Goal: Information Seeking & Learning: Check status

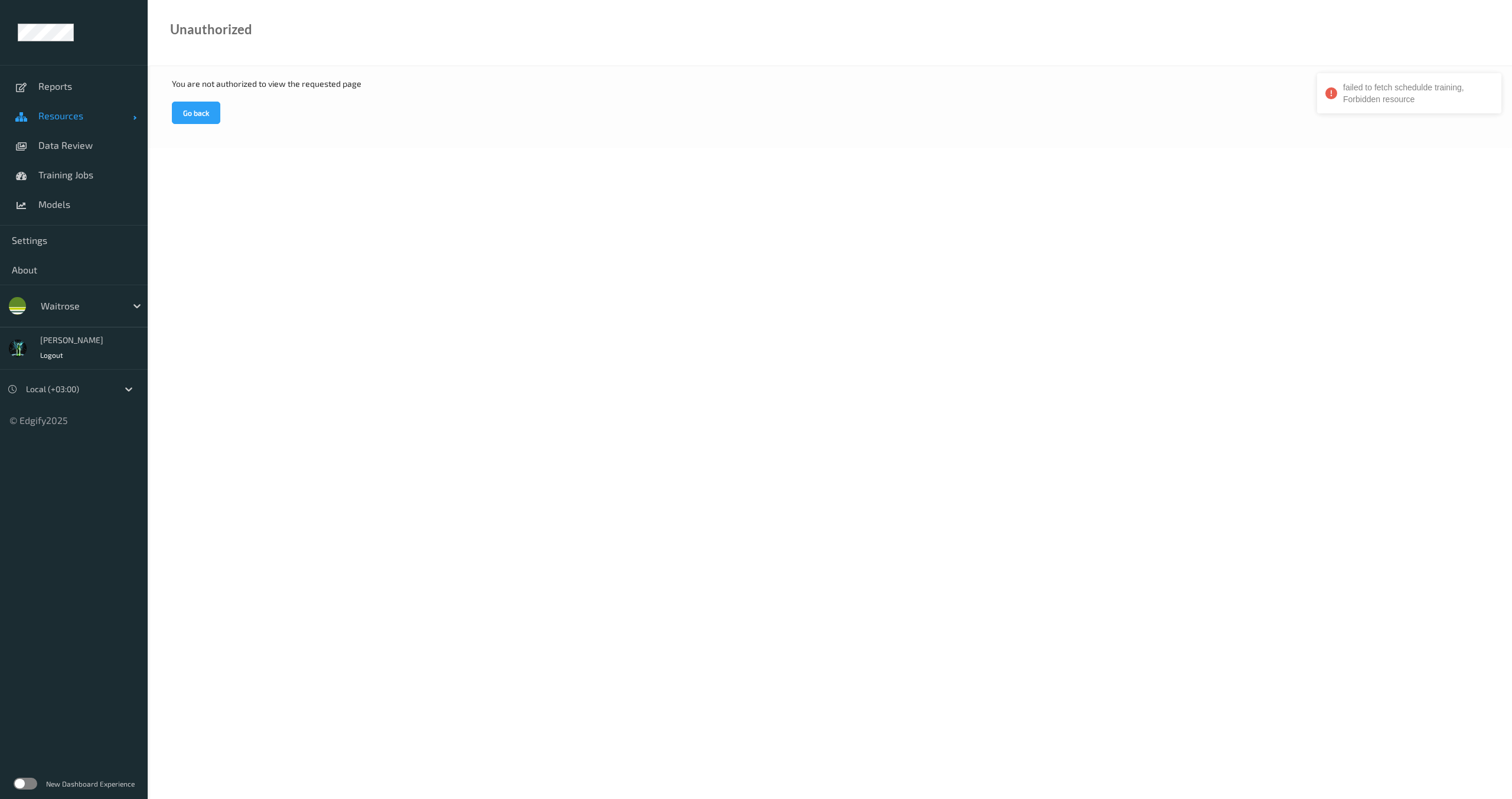
click at [81, 115] on span "Resources" at bounding box center [86, 116] width 95 height 12
click at [60, 230] on span "Data Review" at bounding box center [87, 234] width 97 height 12
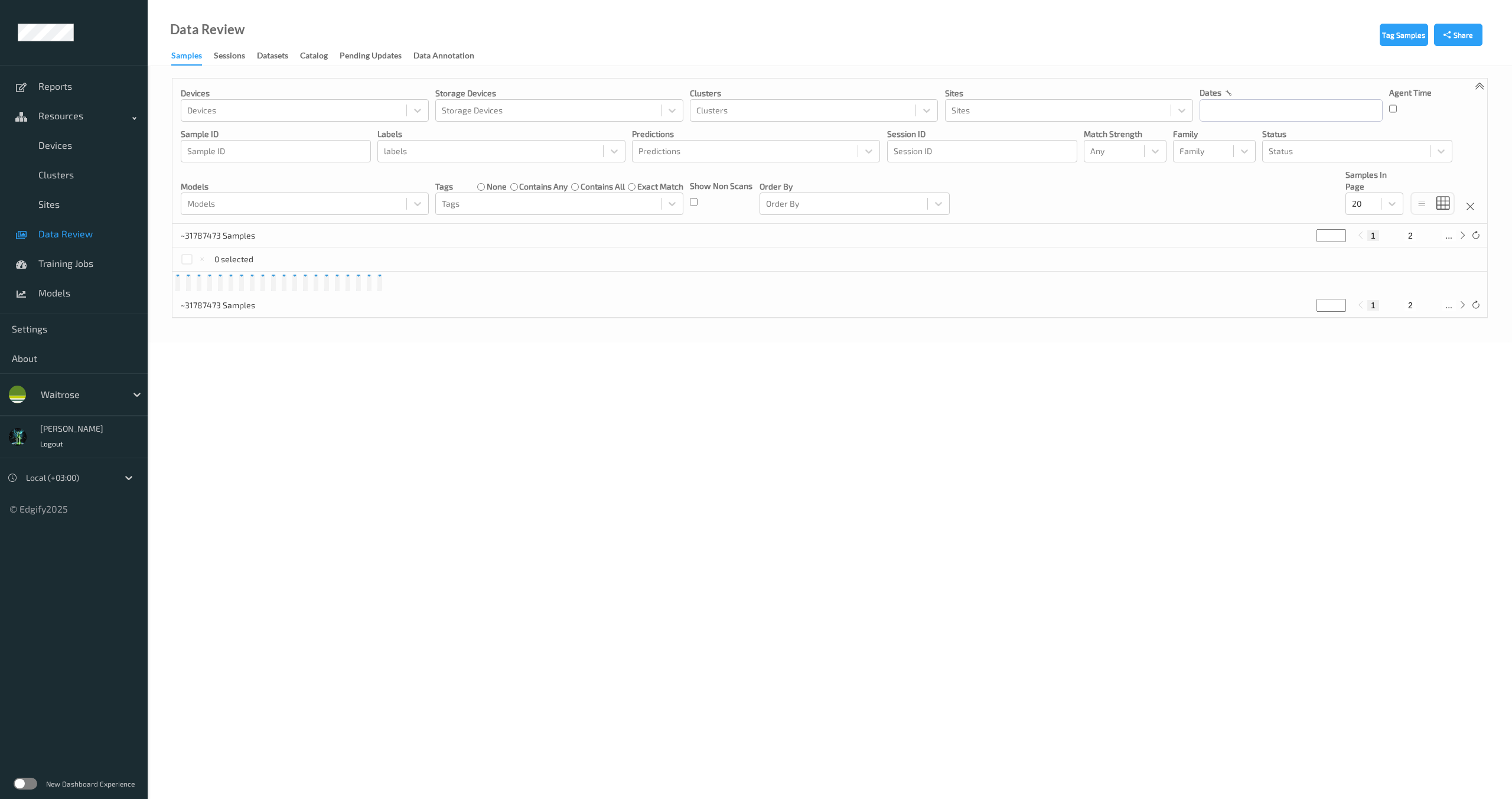
click at [218, 44] on div "Data Review" at bounding box center [196, 44] width 97 height 42
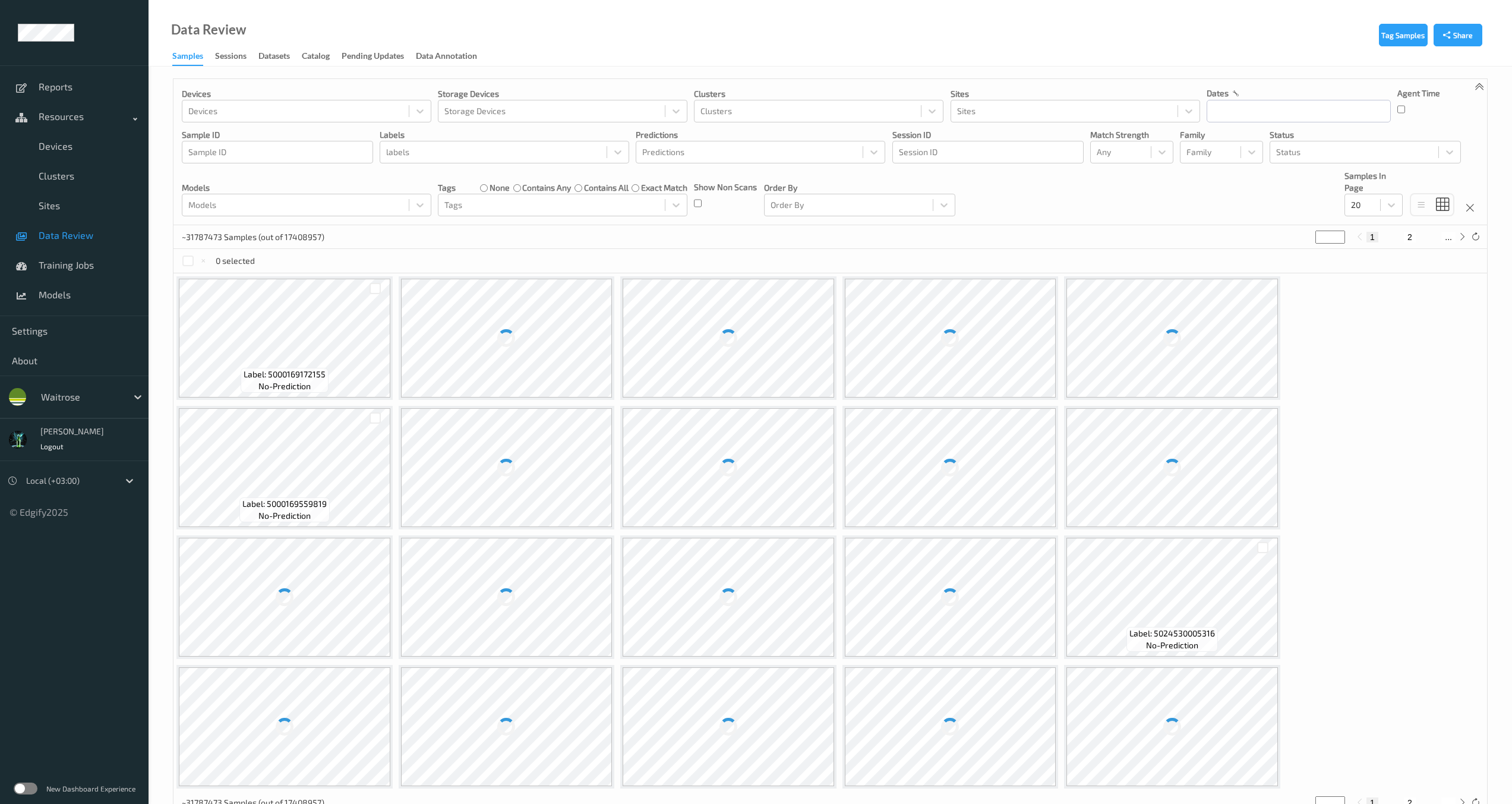
click at [248, 60] on link "Sessions" at bounding box center [236, 57] width 43 height 17
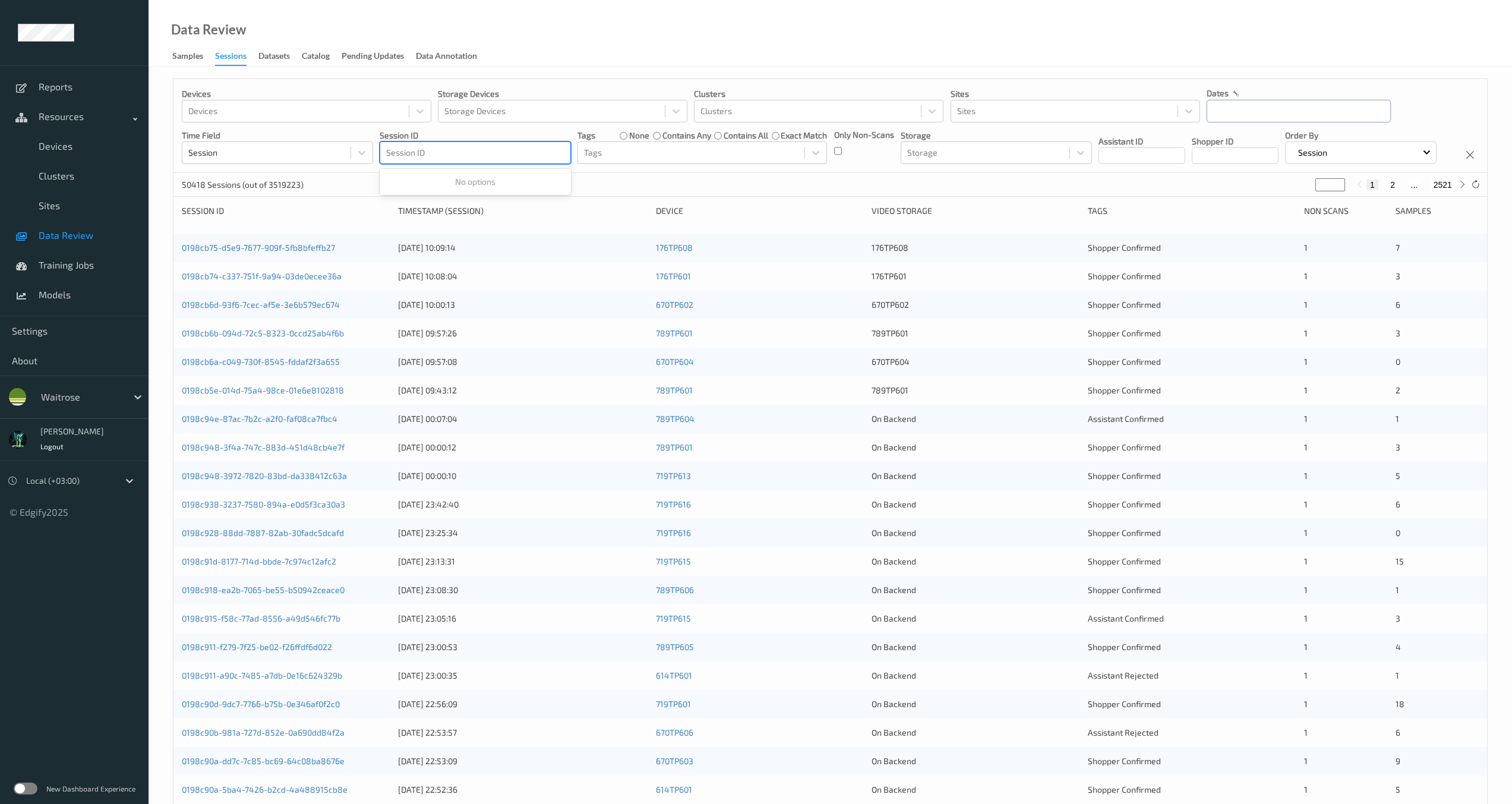
click at [1240, 110] on input "text" at bounding box center [1299, 111] width 184 height 23
click at [1240, 209] on span "4" at bounding box center [1242, 211] width 17 height 17
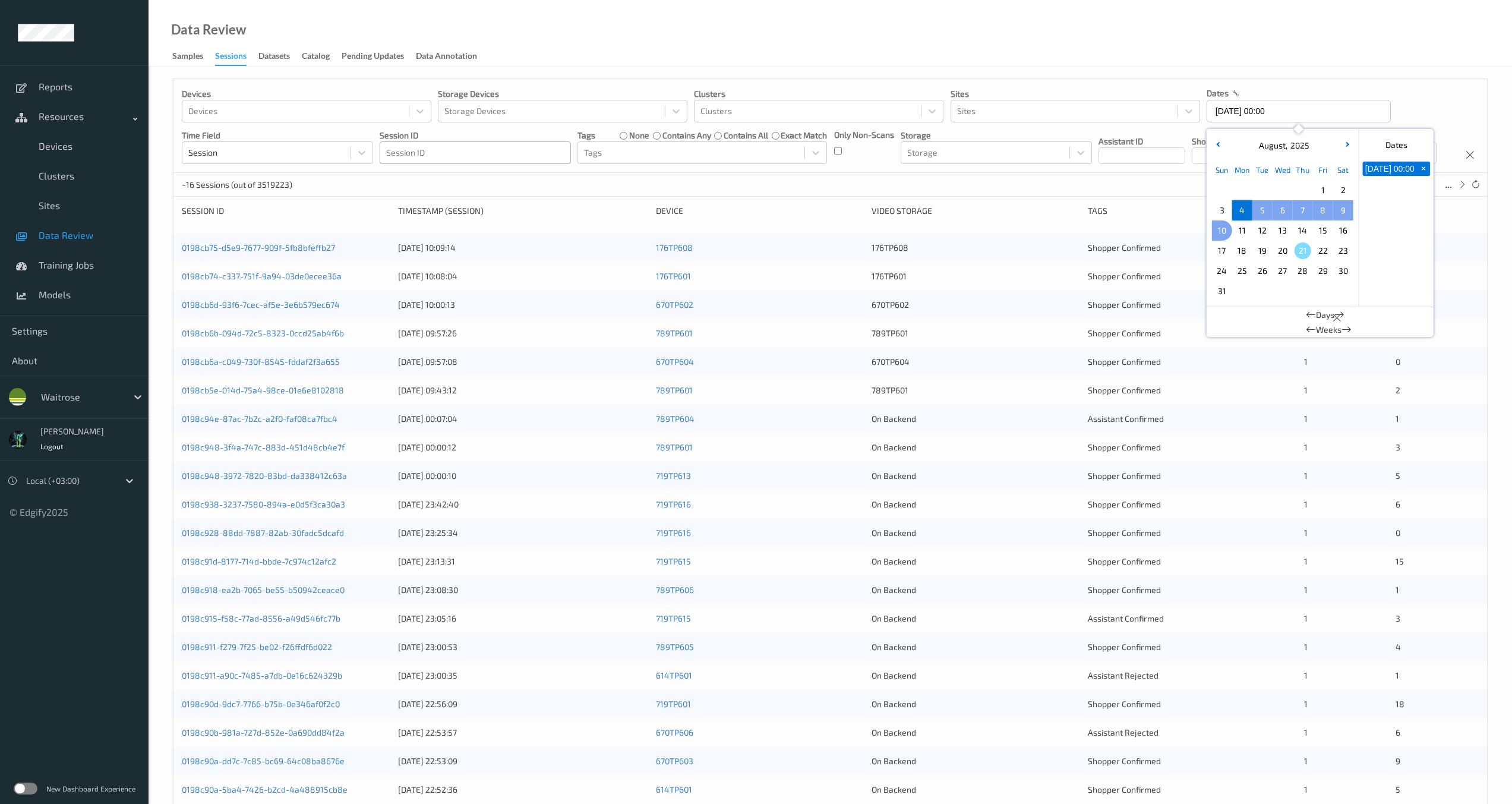
click at [1217, 230] on span "10" at bounding box center [1222, 230] width 17 height 17
type input "[DATE] 00:00 -> [DATE] 23:59"
click at [1072, 173] on div "Devices Devices Storage Devices Storage Devices Clusters Clusters Sites Sites d…" at bounding box center [831, 126] width 1314 height 94
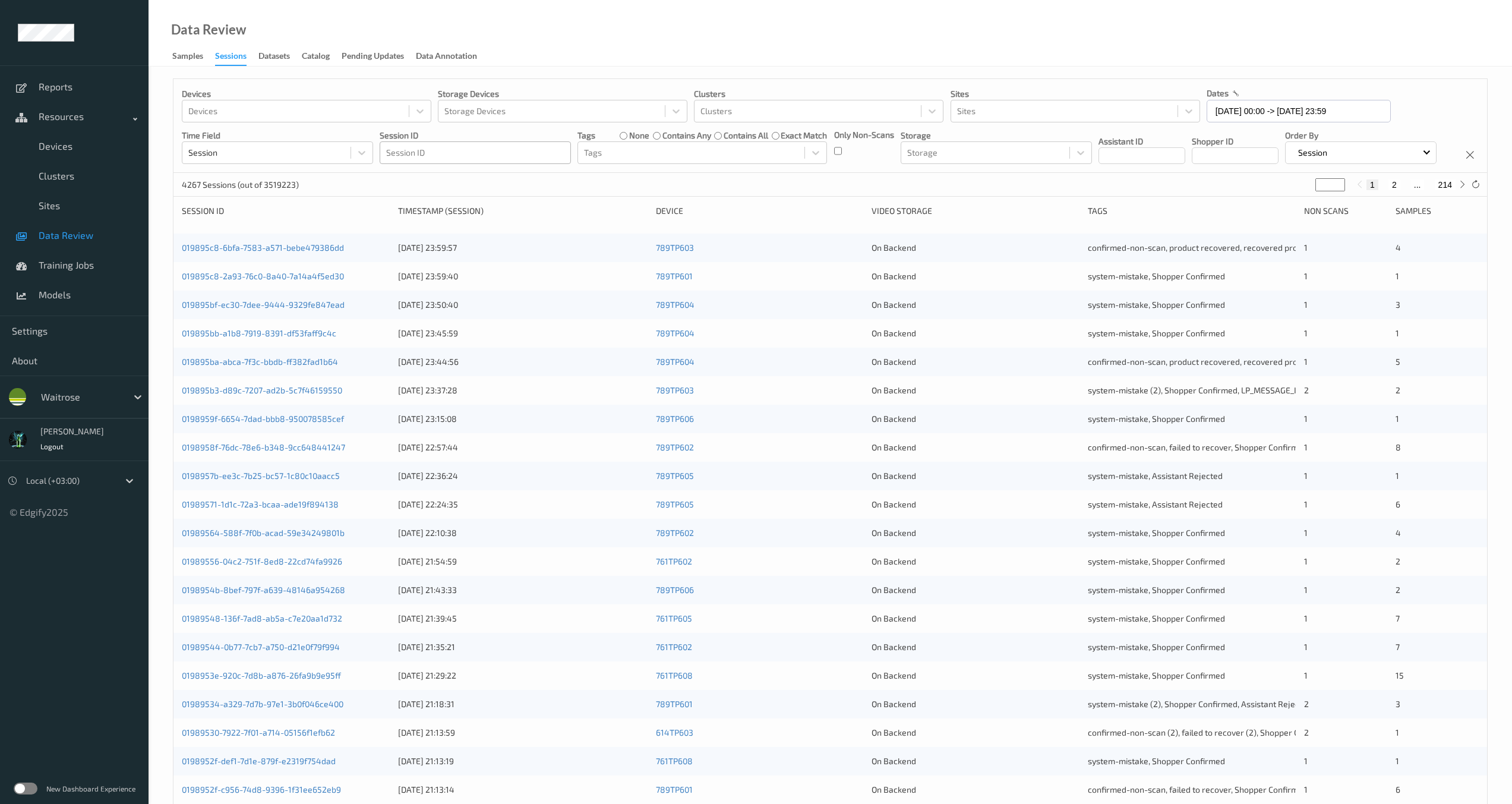
click at [837, 173] on div "Devices Devices Storage Devices Storage Devices Clusters Clusters Sites Sites d…" at bounding box center [831, 126] width 1314 height 94
click at [444, 173] on div "Devices Devices Storage Devices Storage Devices Clusters Clusters Sites Sites d…" at bounding box center [831, 126] width 1314 height 94
click at [605, 148] on div at bounding box center [691, 153] width 214 height 14
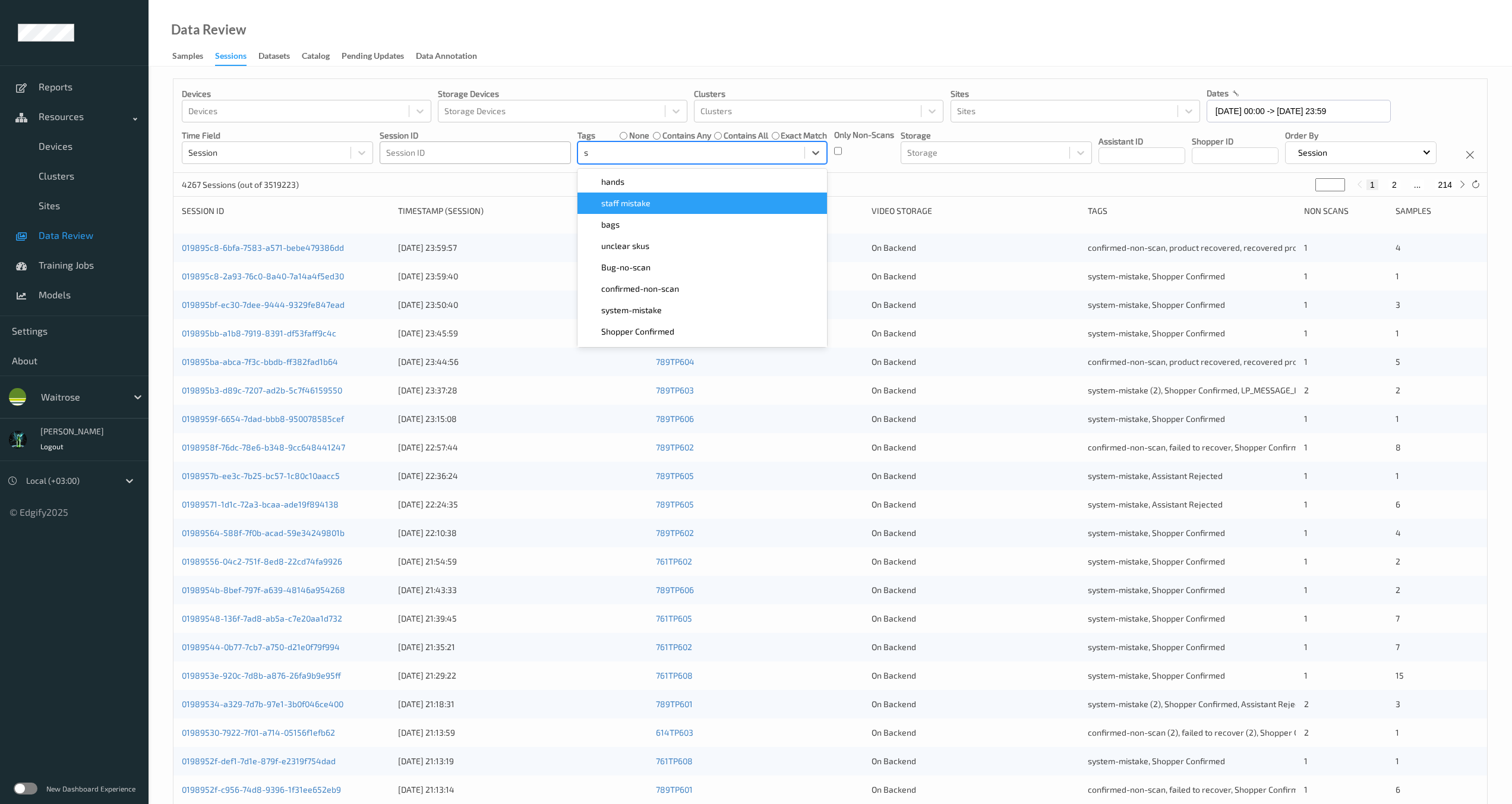
type input "sy"
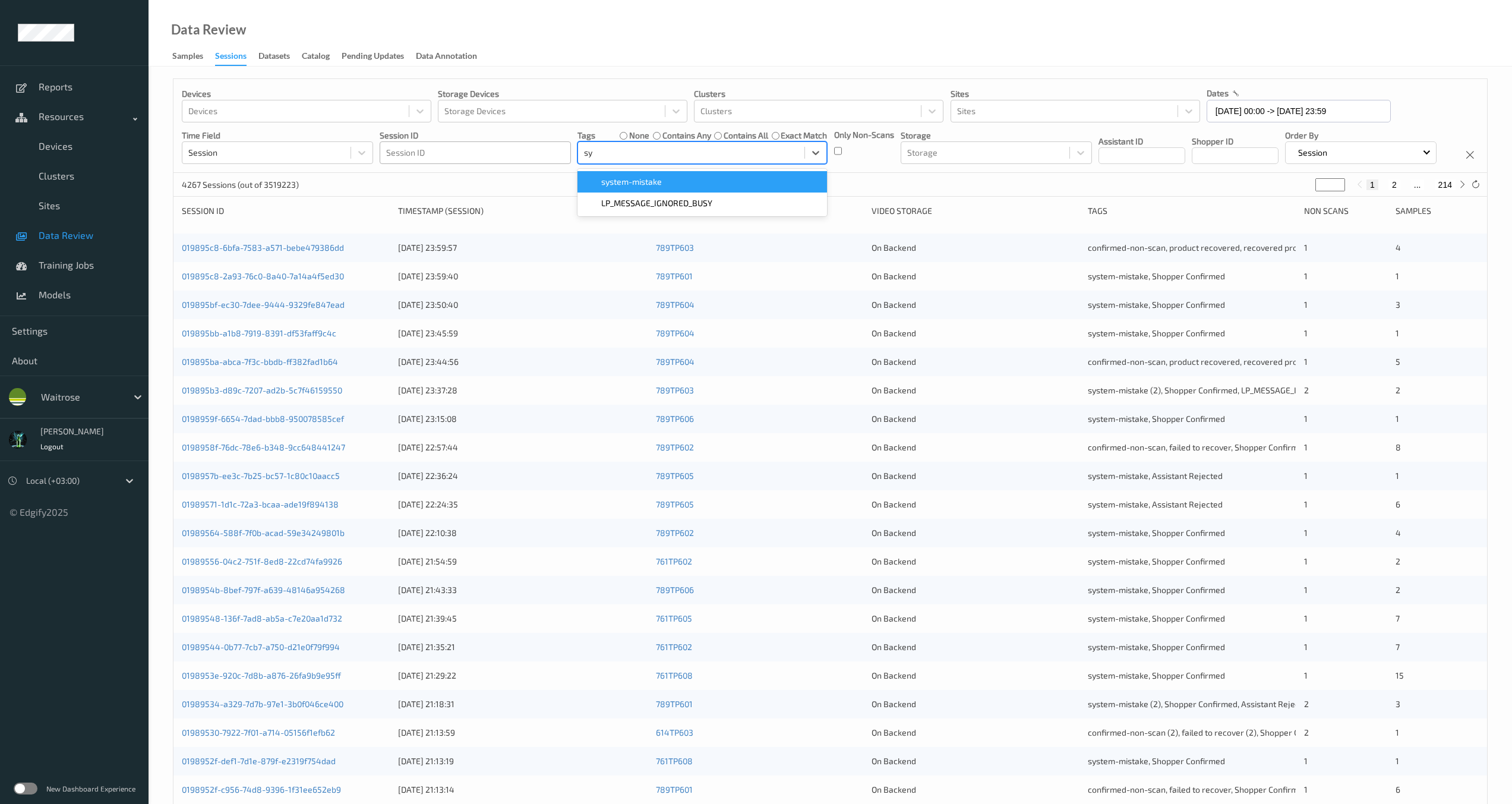
click at [638, 172] on div "system-mistake" at bounding box center [702, 181] width 250 height 21
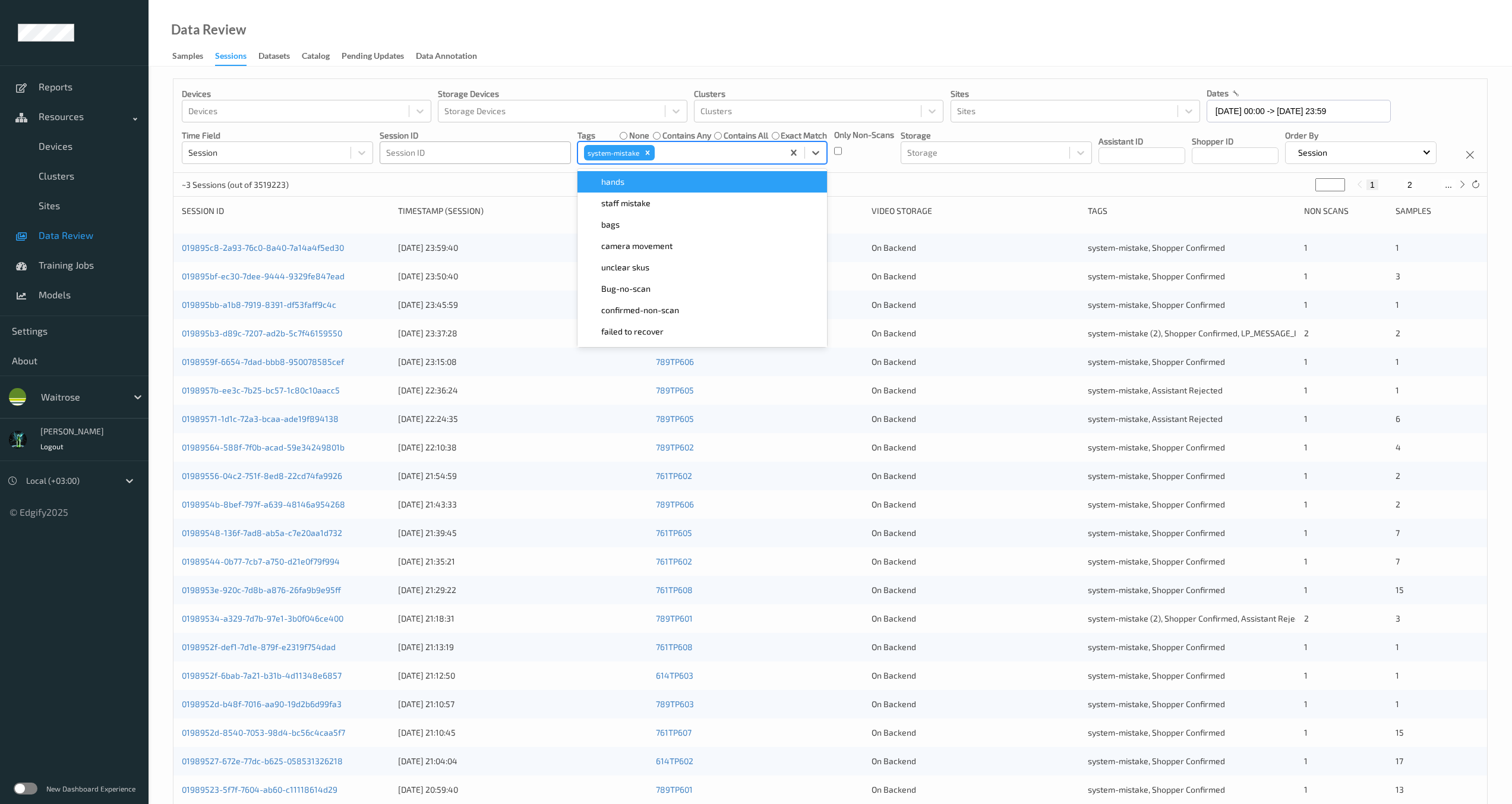
click at [505, 173] on div "Devices Devices Storage Devices Storage Devices Clusters Clusters Sites Sites d…" at bounding box center [831, 126] width 1314 height 94
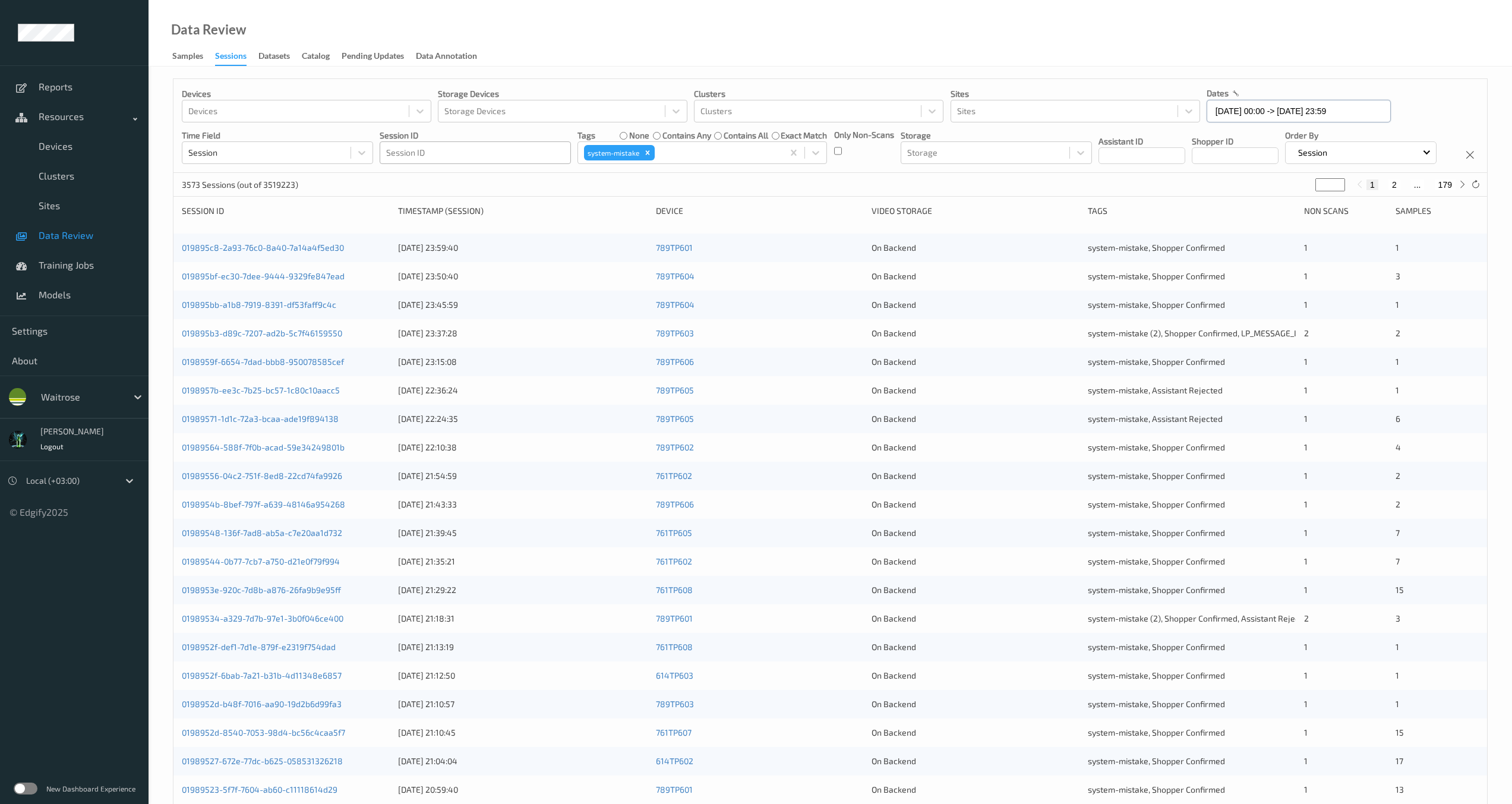
click at [1305, 117] on input "[DATE] 00:00 -> [DATE] 23:59" at bounding box center [1299, 111] width 184 height 23
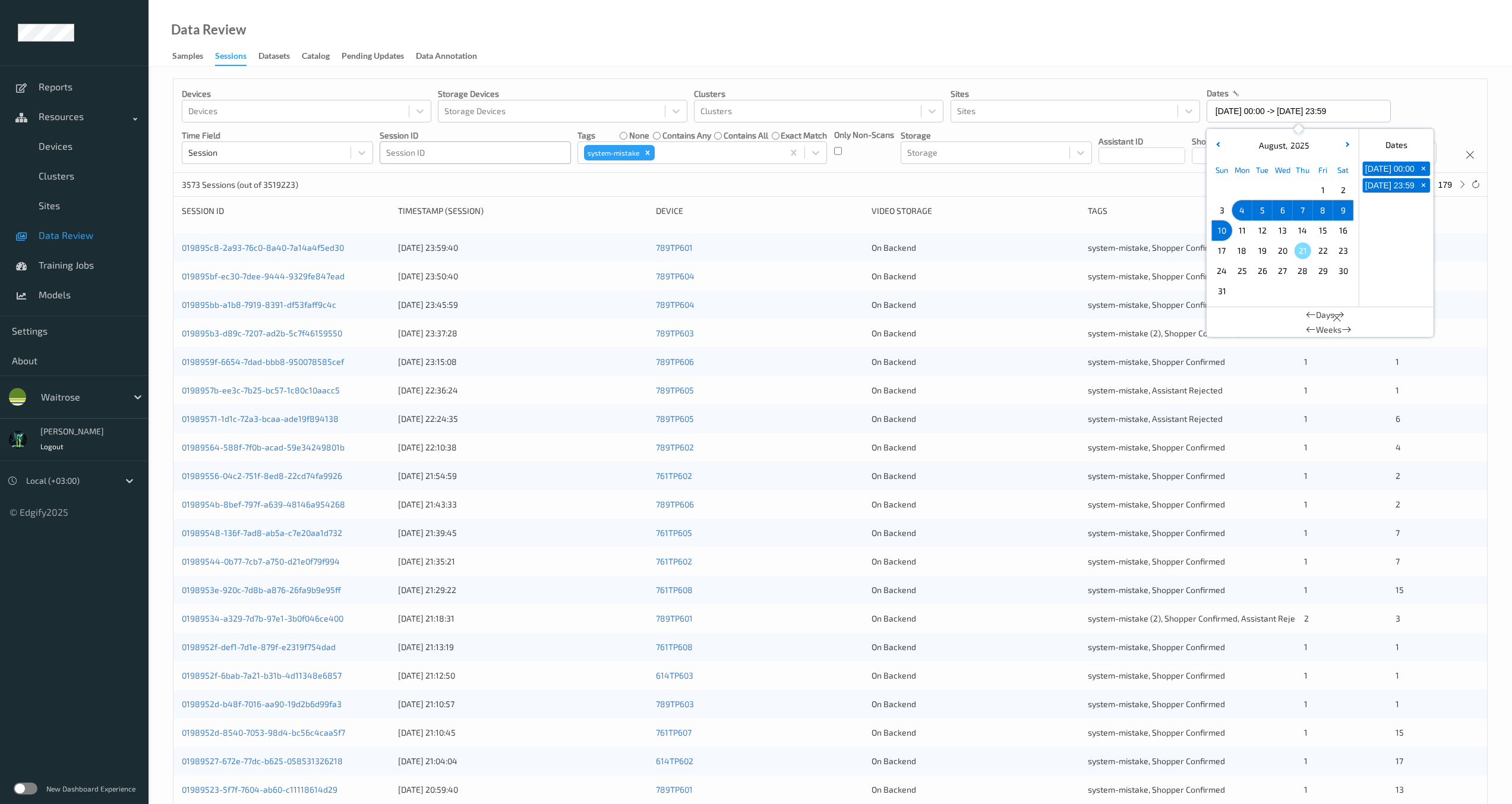
click at [1239, 212] on span "4" at bounding box center [1242, 211] width 17 height 17
type input "[DATE] 00:00 -> [DATE] 23:59"
click at [1073, 173] on div "Devices Devices Storage Devices Storage Devices Clusters Clusters Sites Sites d…" at bounding box center [831, 126] width 1314 height 94
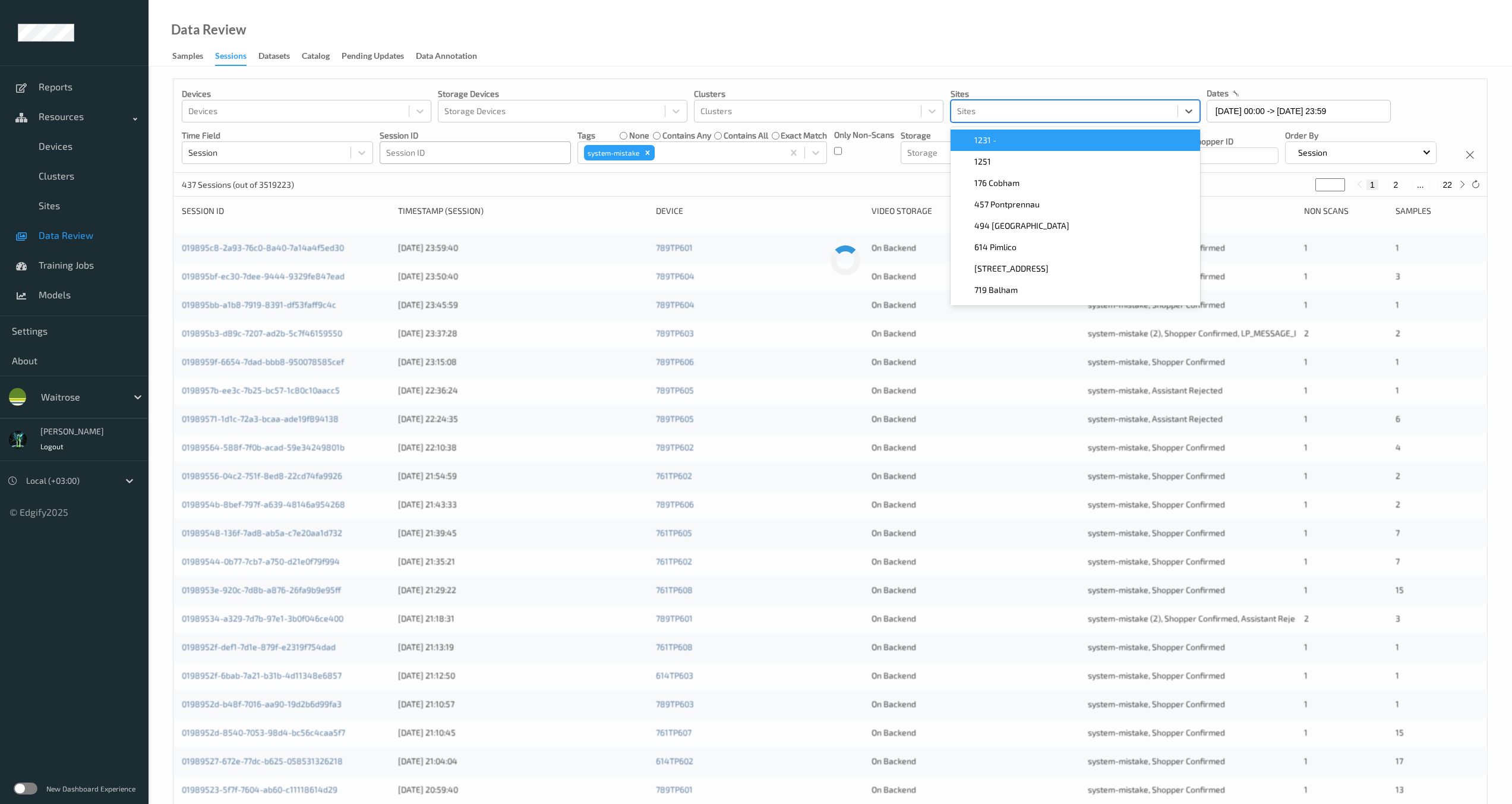
click at [1023, 107] on div at bounding box center [1064, 111] width 214 height 14
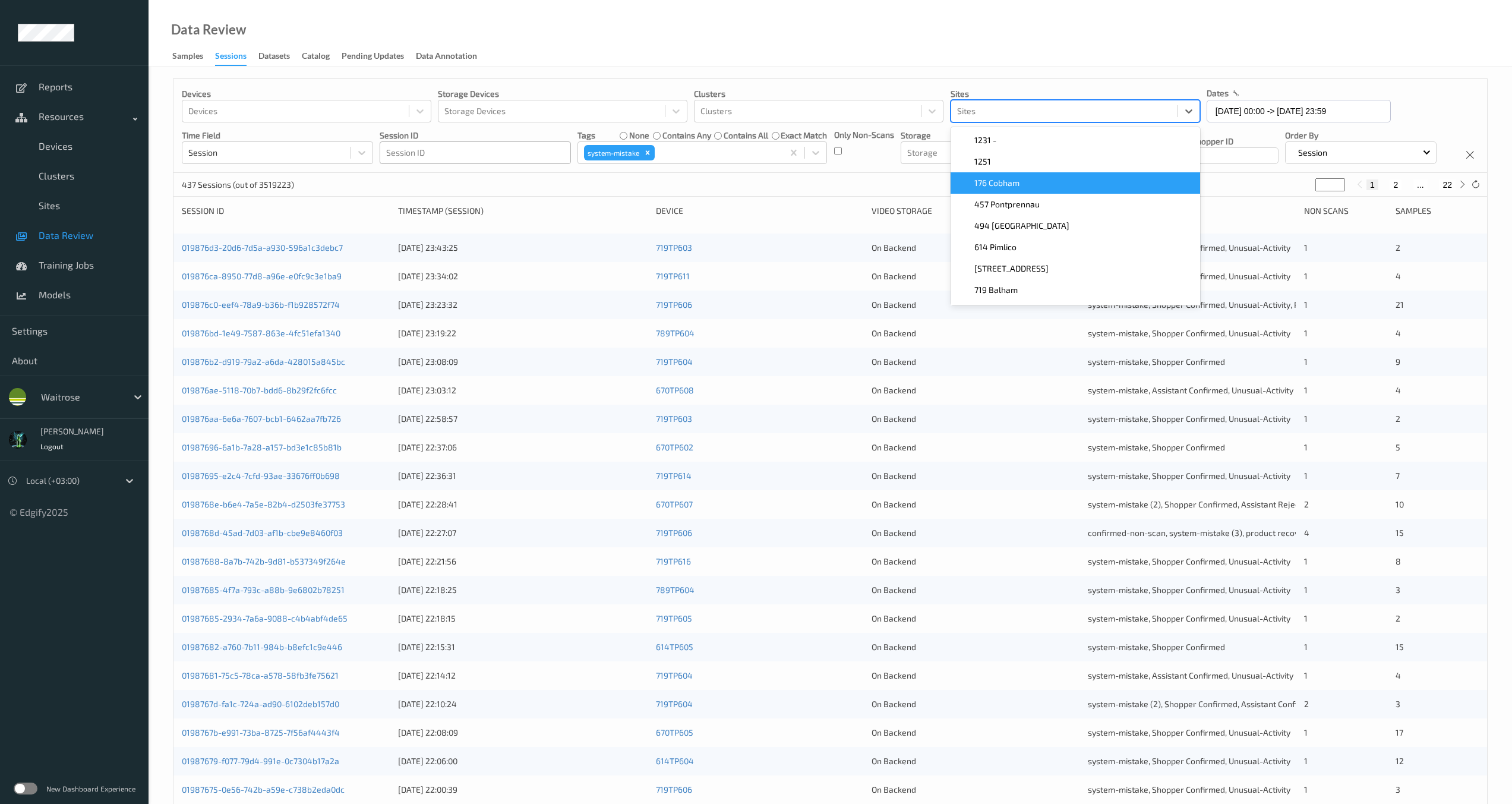
click at [1016, 186] on span "176 Cobham" at bounding box center [997, 183] width 46 height 12
click at [885, 173] on div "Devices Devices Storage Devices Storage Devices Clusters Clusters Sites option …" at bounding box center [831, 126] width 1314 height 94
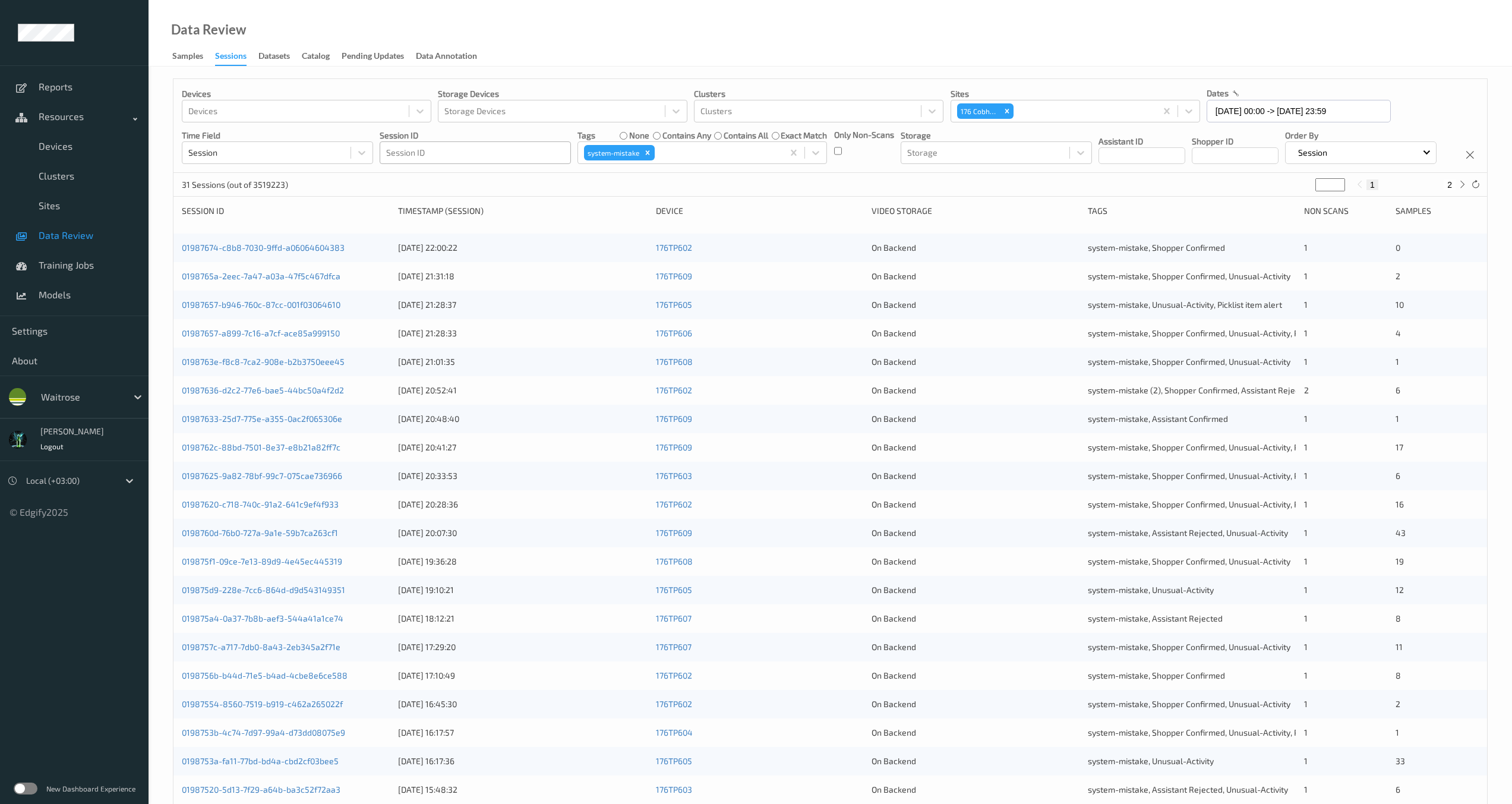
click at [965, 173] on div "Devices Devices Storage Devices Storage Devices Clusters Clusters Sites 176 Cob…" at bounding box center [831, 126] width 1314 height 94
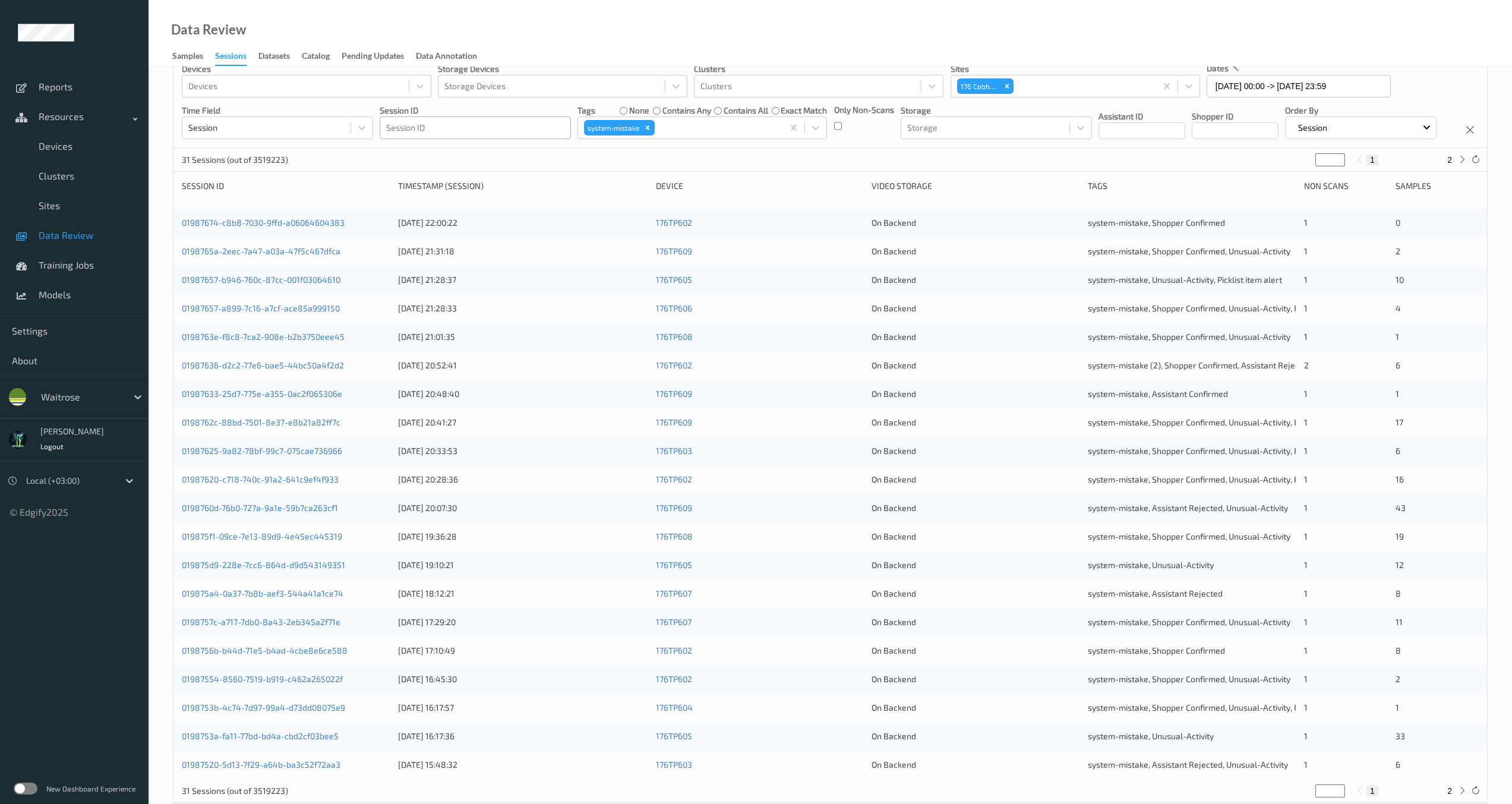
scroll to position [90, 0]
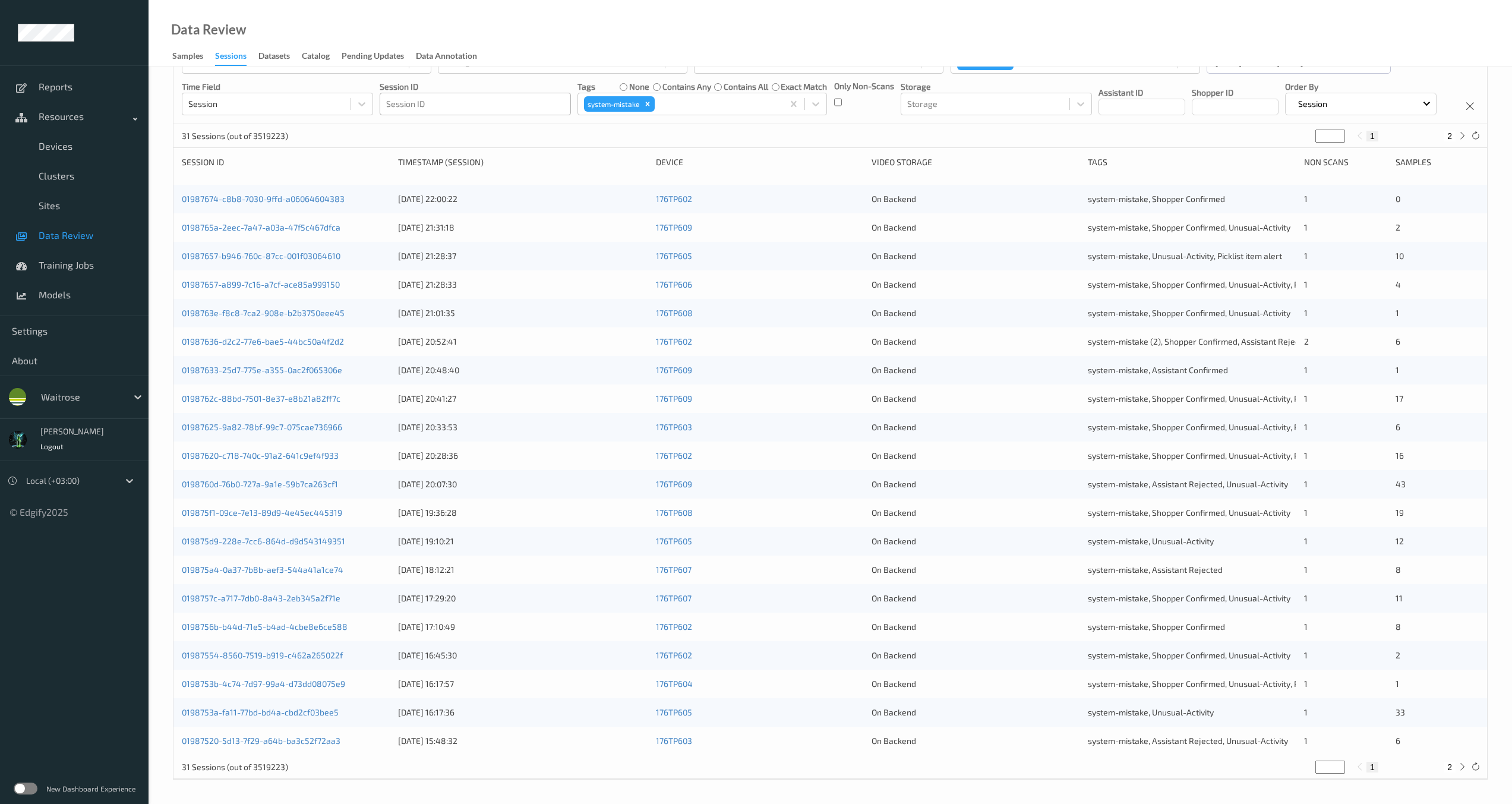
click at [1447, 765] on button "2" at bounding box center [1450, 767] width 12 height 11
type input "*"
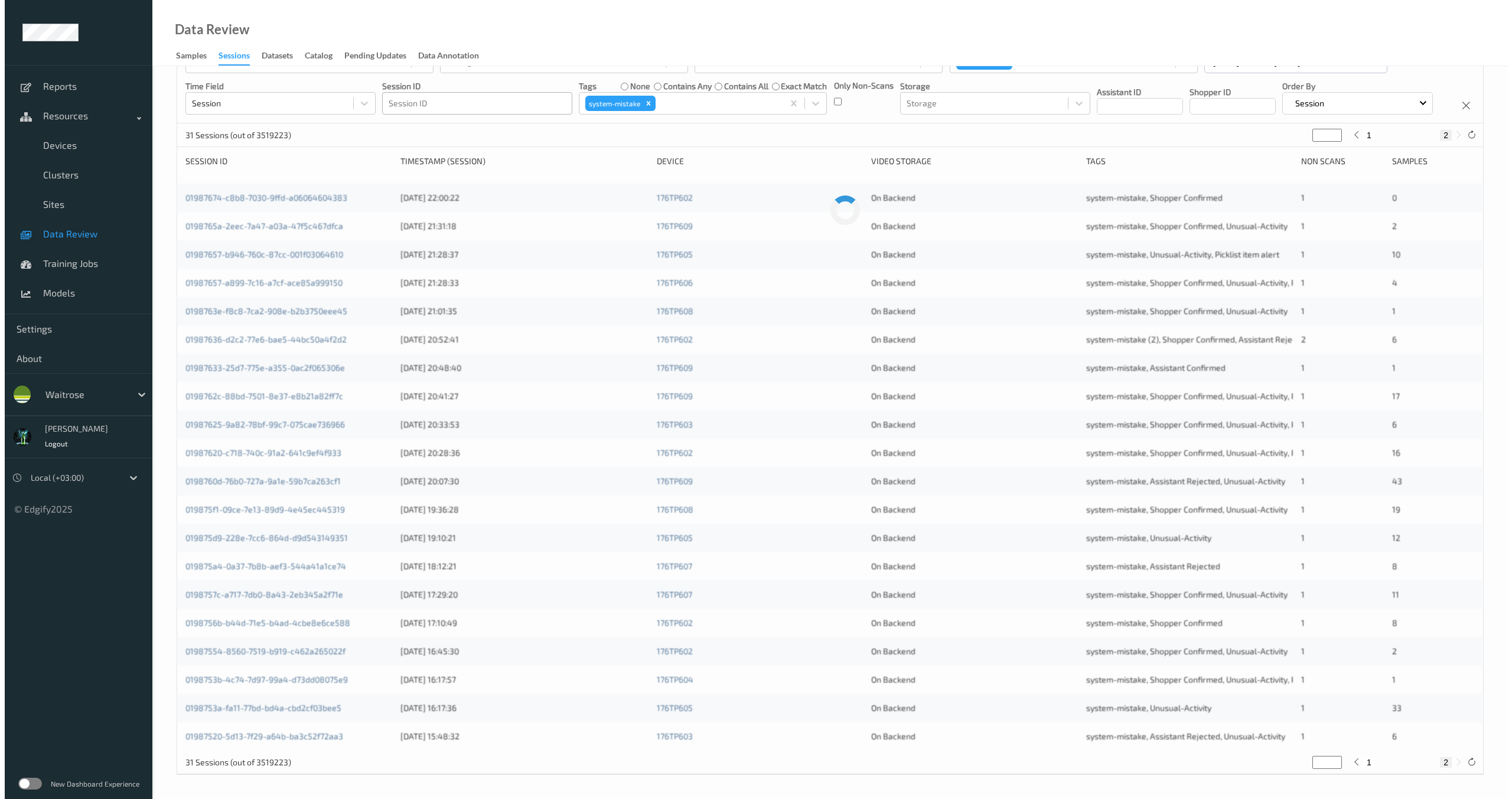
scroll to position [0, 0]
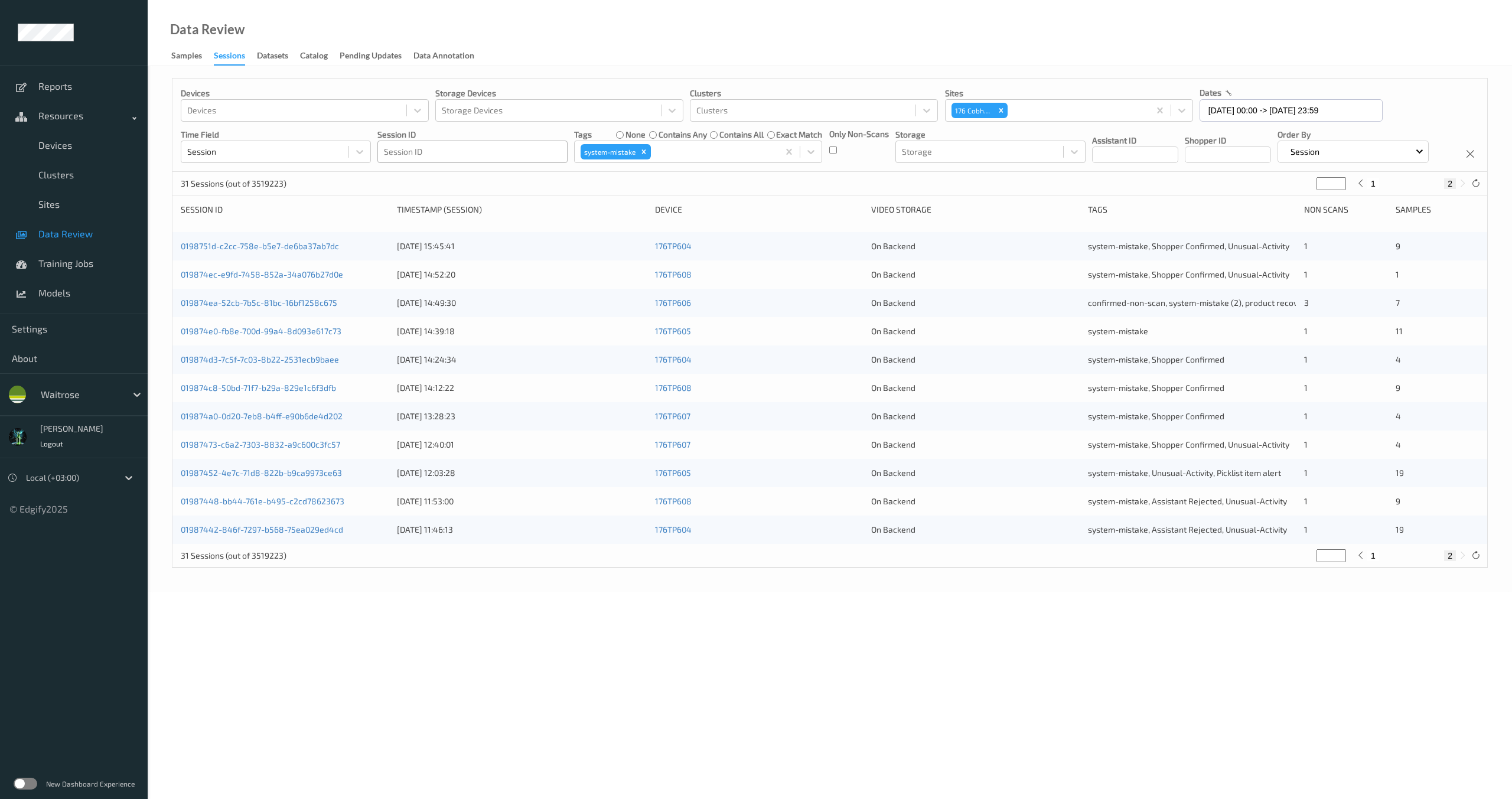
drag, startPoint x: 1363, startPoint y: 577, endPoint x: 1361, endPoint y: 590, distance: 13.2
click at [1363, 560] on icon at bounding box center [1361, 555] width 9 height 9
type input "*"
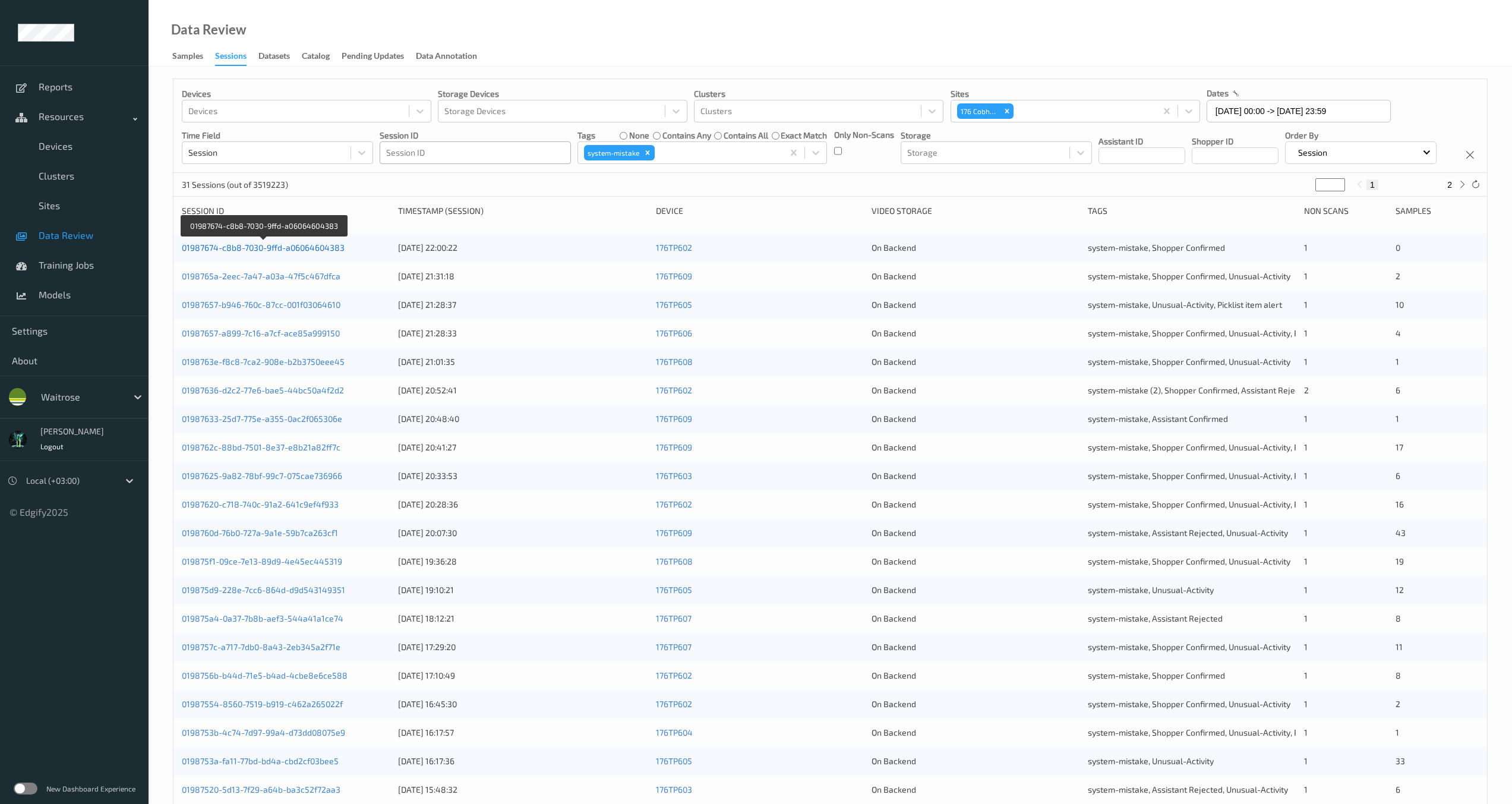
click at [282, 252] on link "01987674-c8b8-7030-9ffd-a06064604383" at bounding box center [263, 247] width 163 height 10
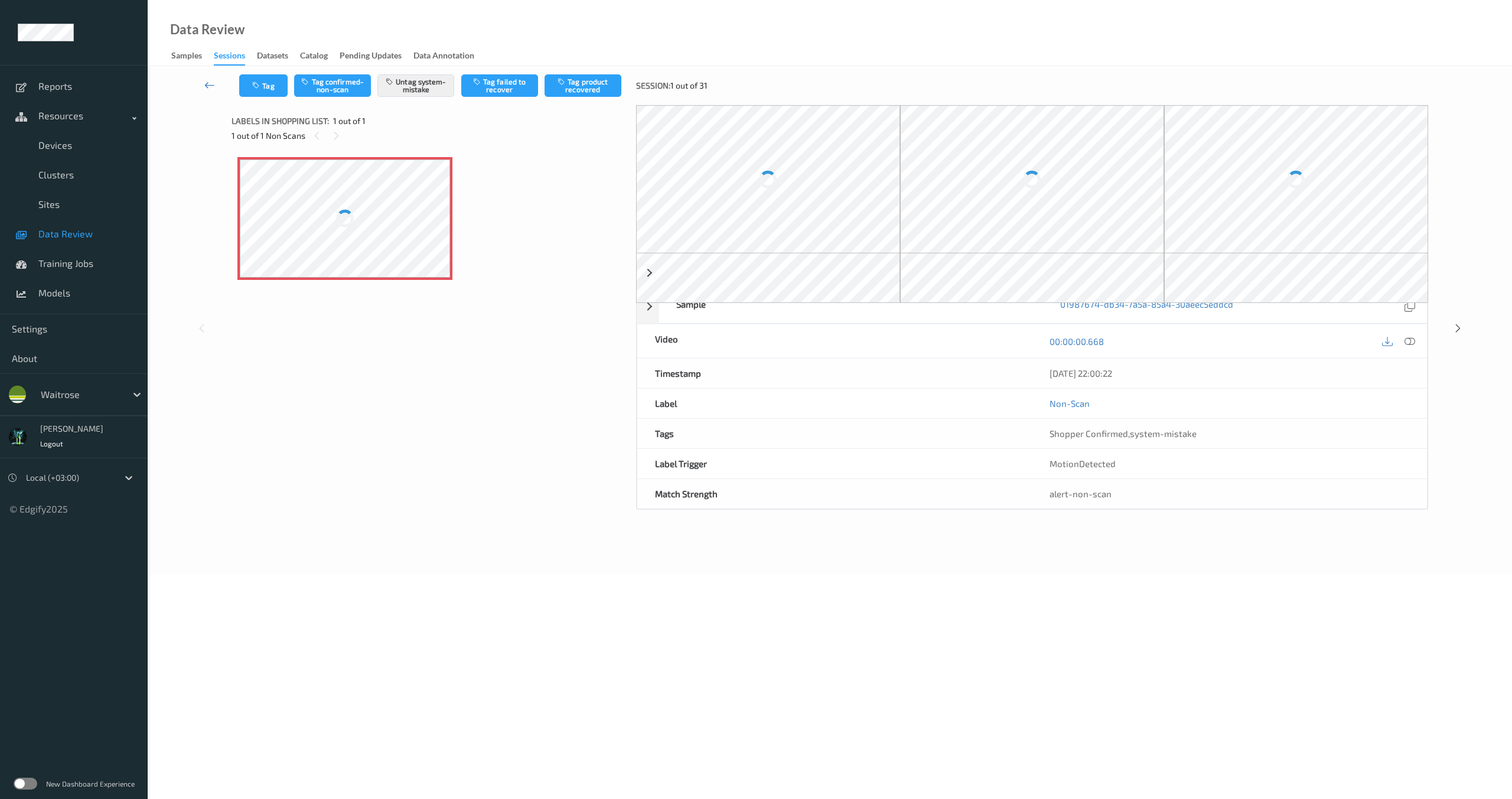
click at [209, 87] on icon at bounding box center [210, 85] width 11 height 12
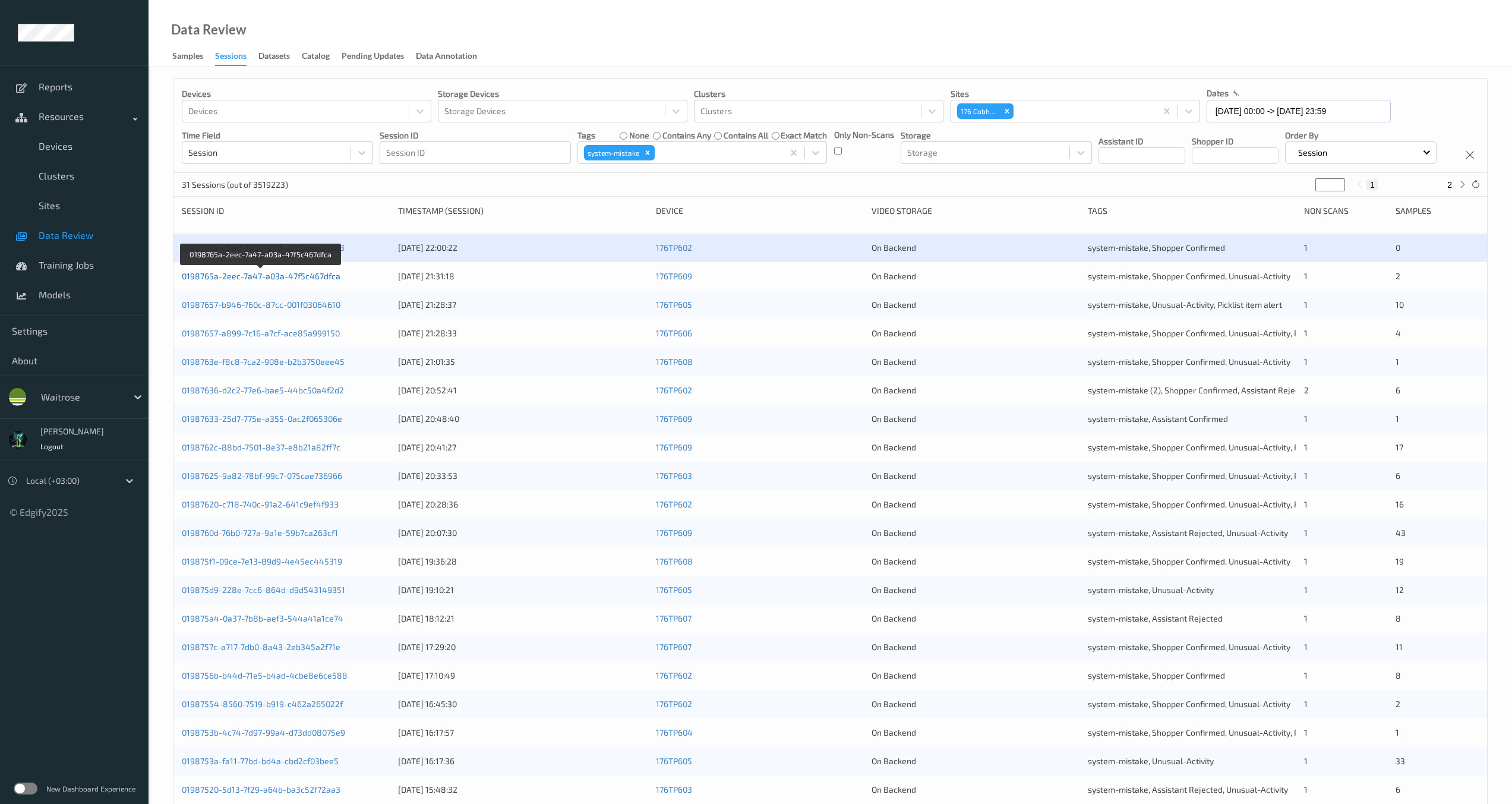
click at [282, 281] on link "0198765a-2eec-7a47-a03a-47f5c467dfca" at bounding box center [261, 276] width 159 height 10
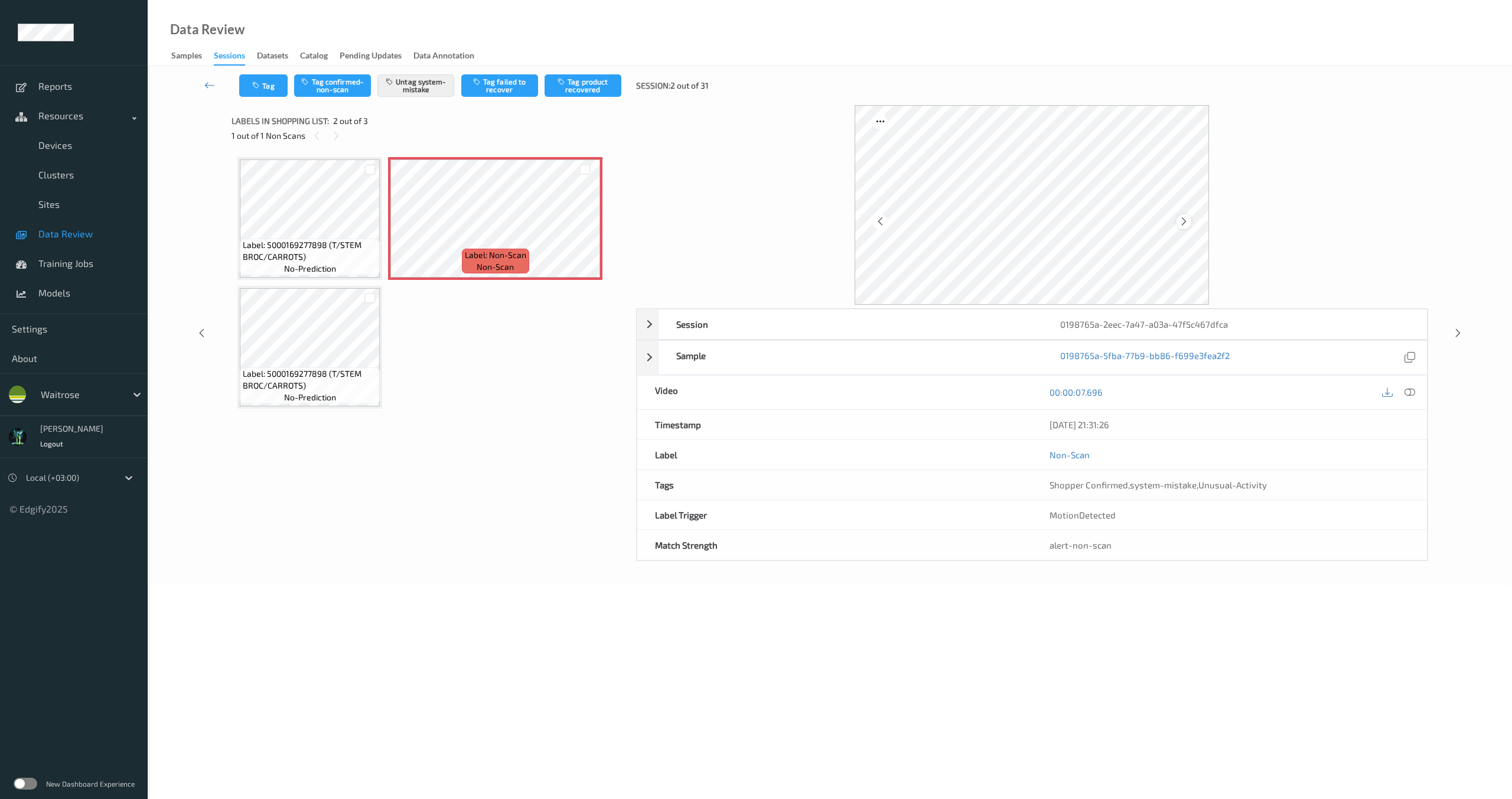
click at [1180, 219] on icon at bounding box center [1184, 221] width 10 height 11
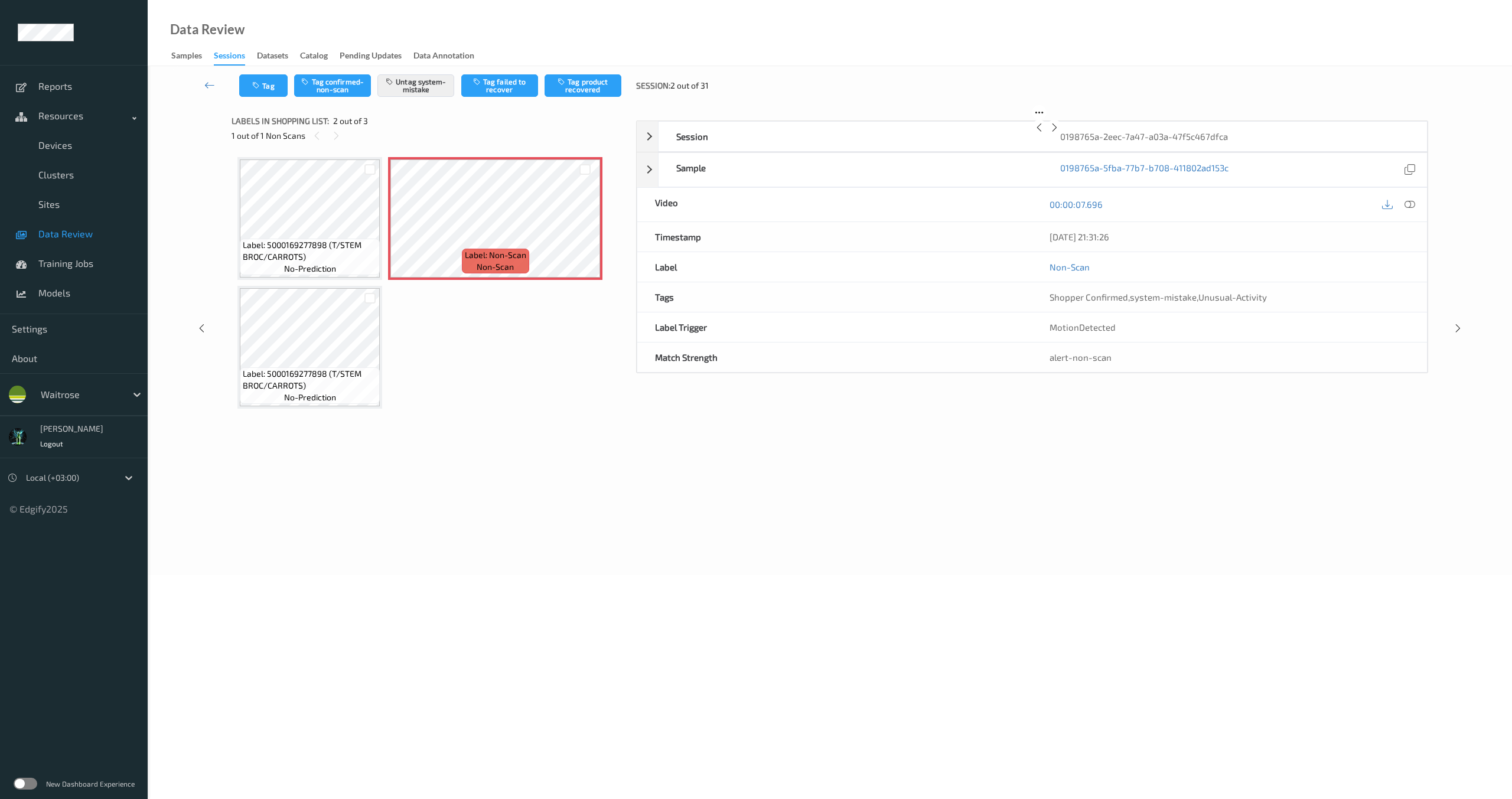
click at [1060, 133] on icon at bounding box center [1055, 127] width 10 height 11
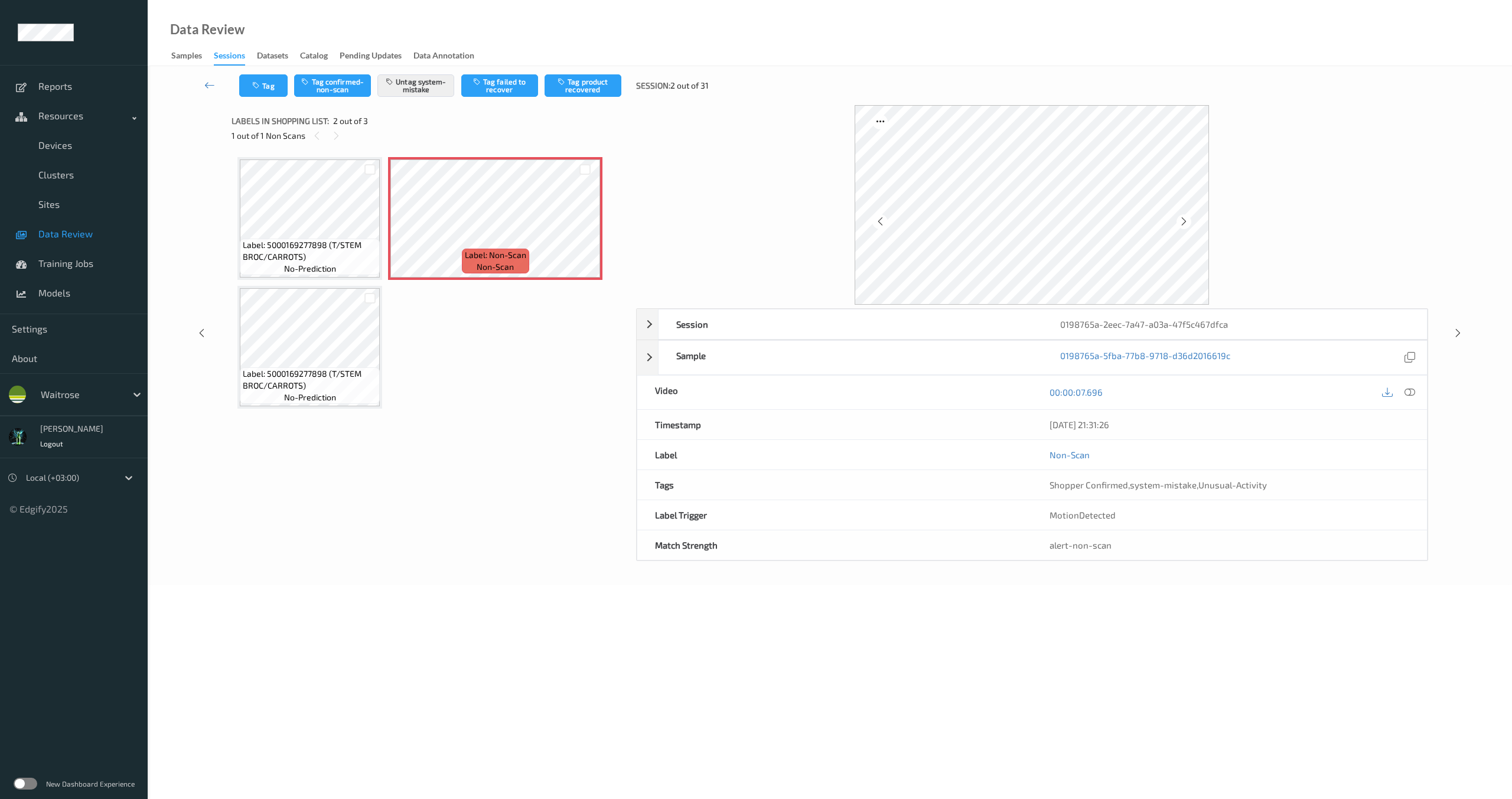
click at [1180, 219] on icon at bounding box center [1184, 221] width 10 height 11
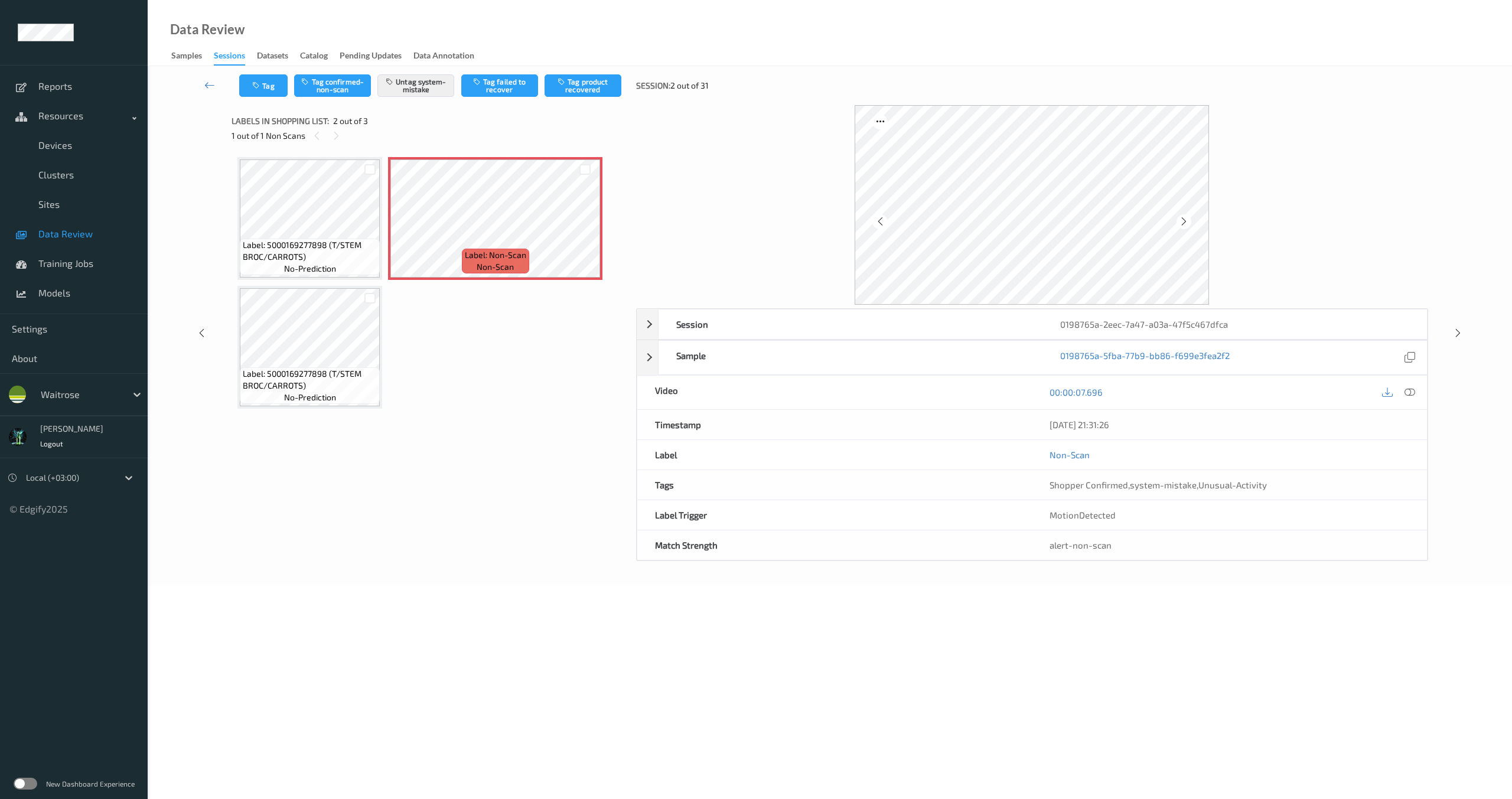
click at [1180, 219] on icon at bounding box center [1184, 221] width 10 height 11
click at [280, 377] on span "Label: 5000169277898 (T/STEM BROC/CARROTS)" at bounding box center [310, 380] width 134 height 23
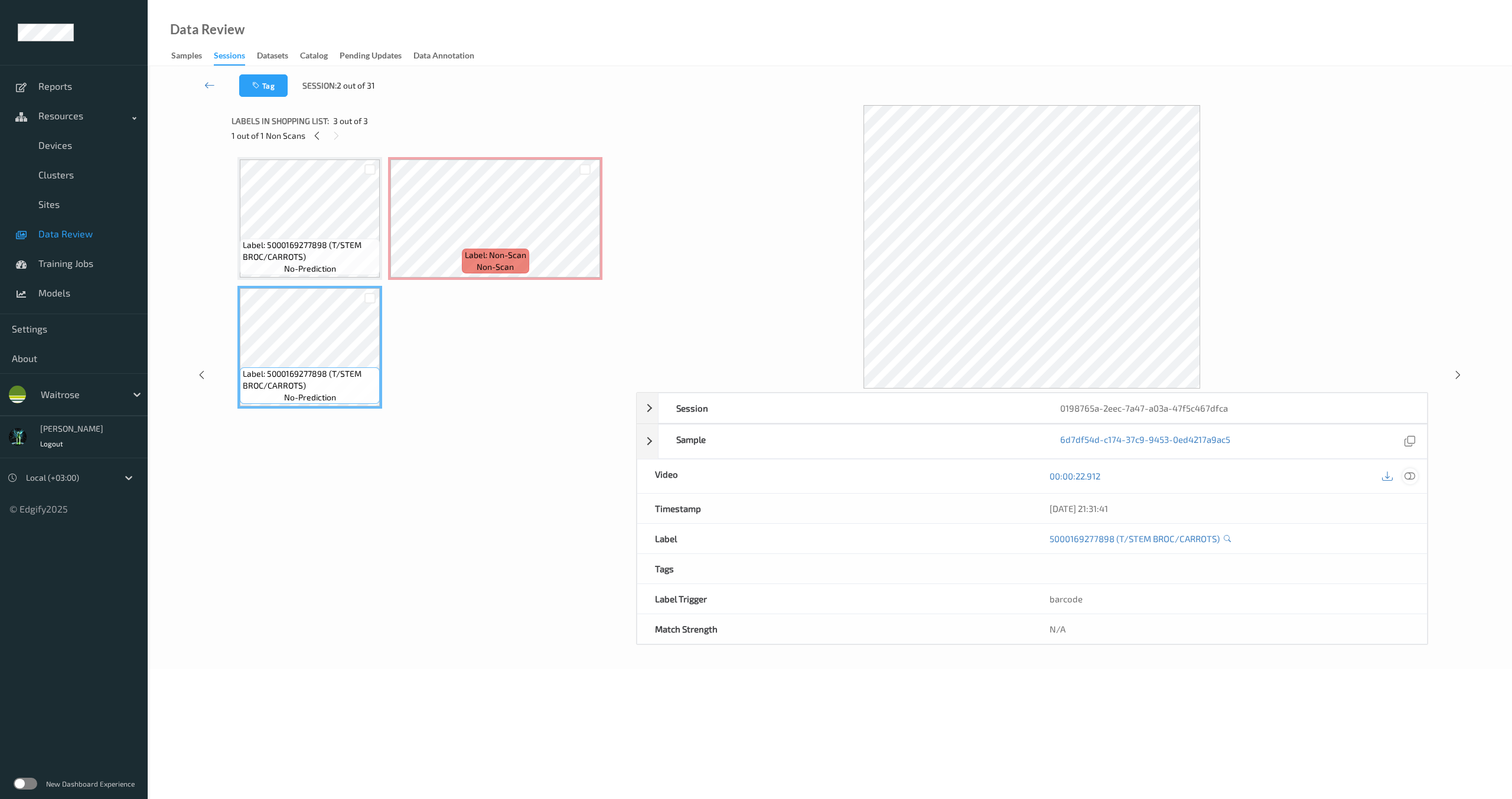
click at [1415, 479] on icon at bounding box center [1410, 475] width 11 height 11
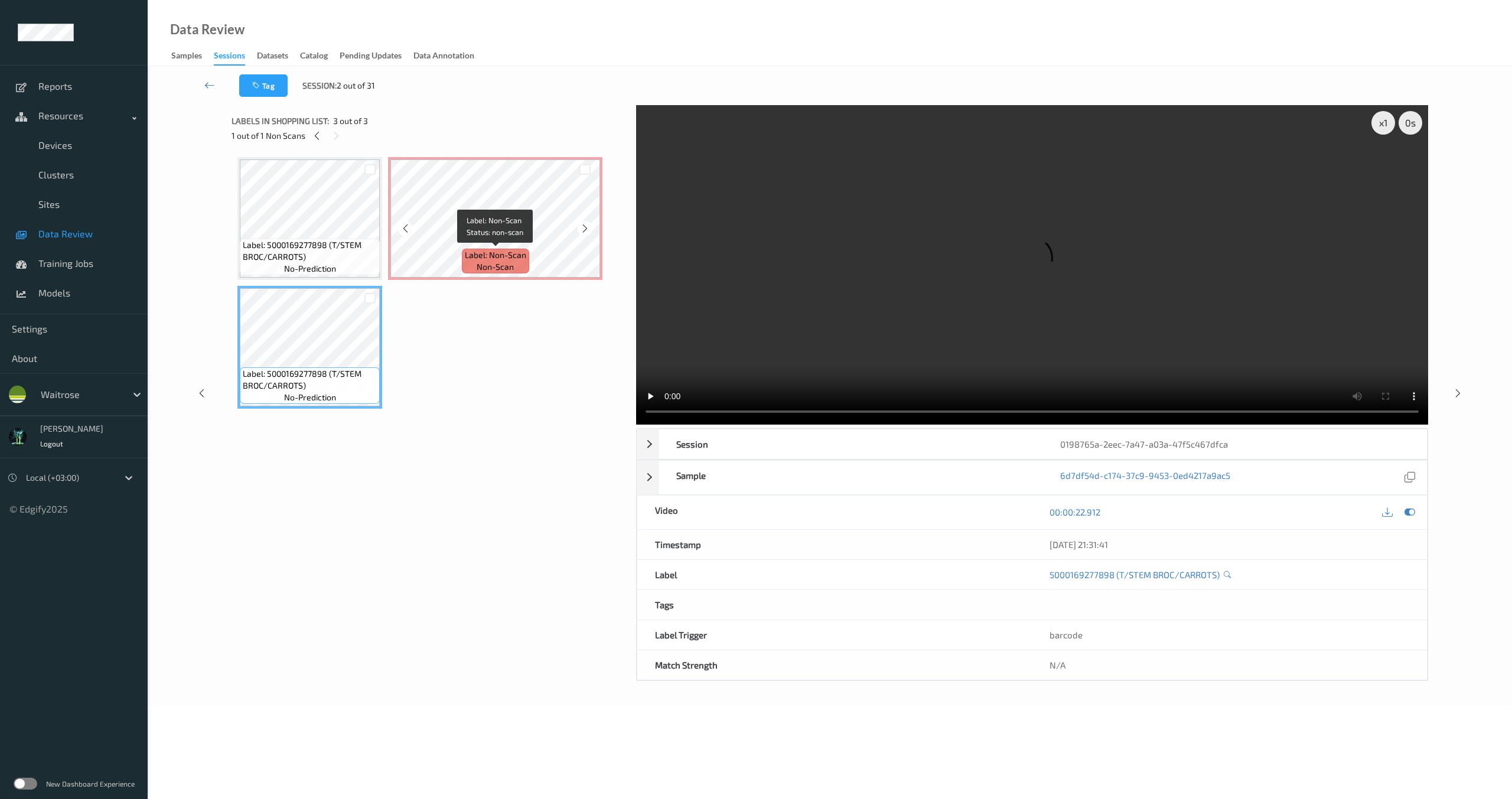
click at [495, 260] on span "Label: Non-Scan" at bounding box center [495, 255] width 61 height 12
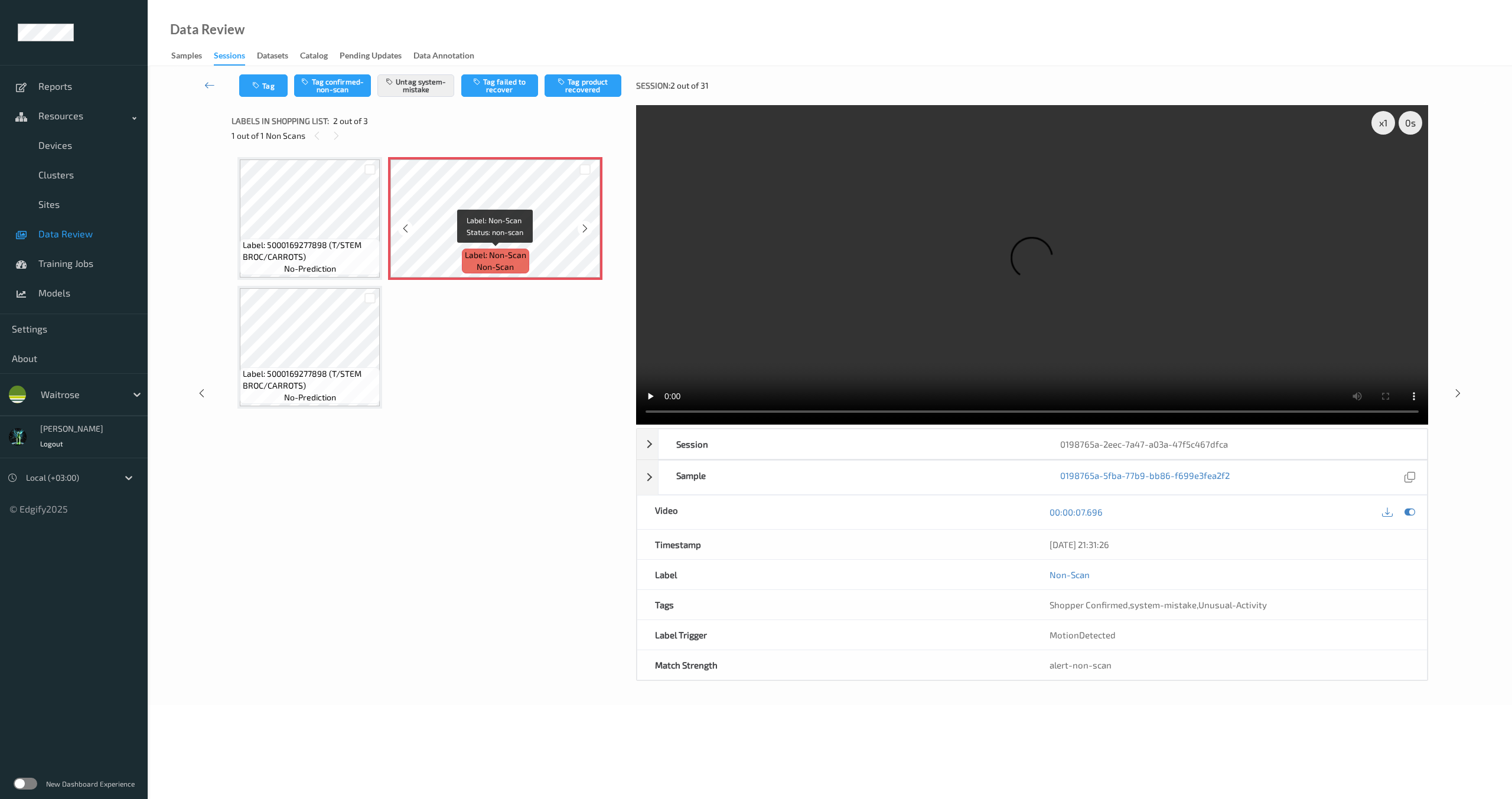
click at [495, 261] on span "Label: Non-Scan" at bounding box center [495, 255] width 61 height 12
click at [395, 291] on div "Label: 5000169277898 (T/STEM BROC/CARROTS) no-prediction Label: Non-Scan non-sc…" at bounding box center [429, 283] width 384 height 252
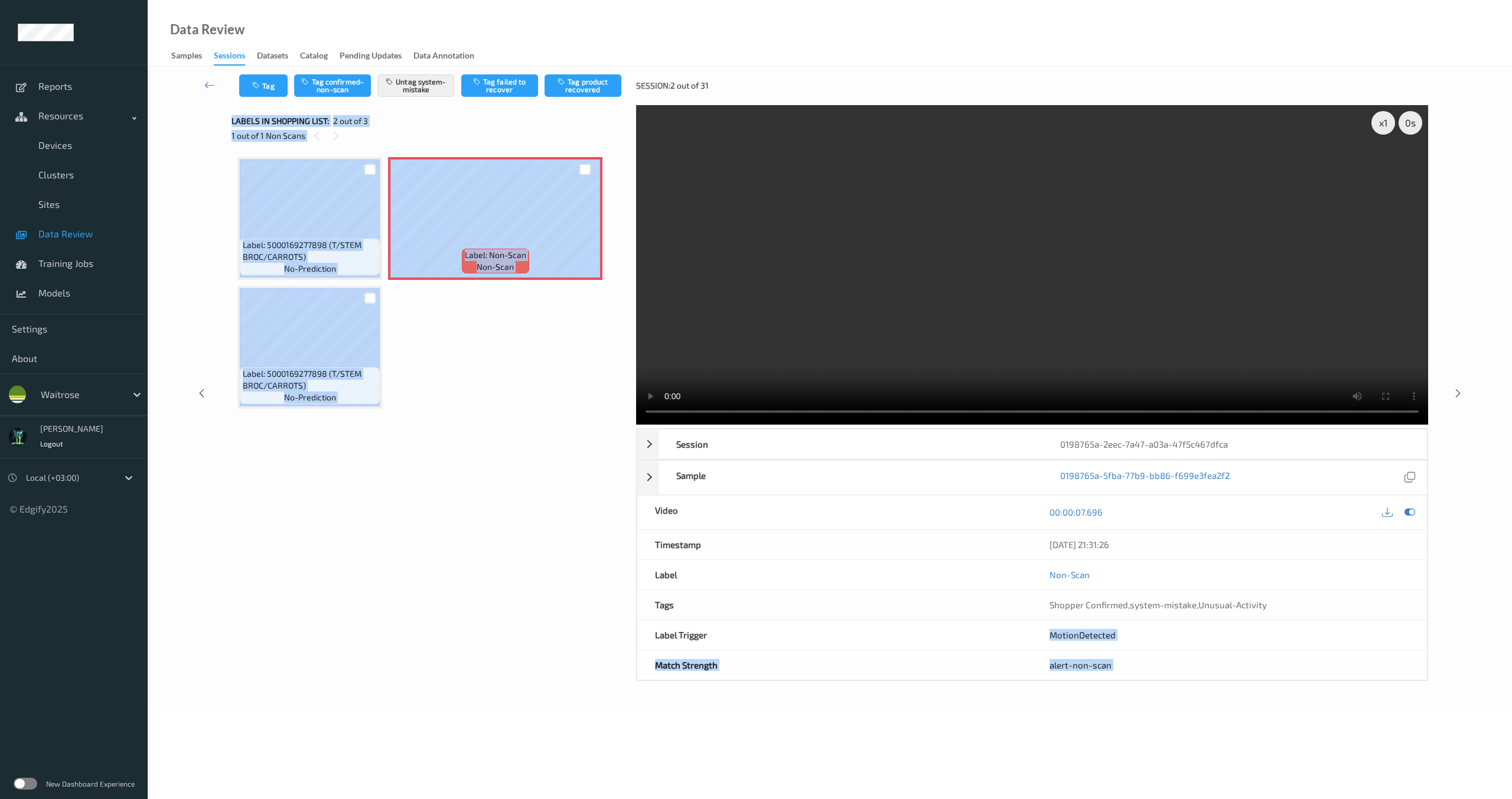
drag, startPoint x: 714, startPoint y: 640, endPoint x: 624, endPoint y: 636, distance: 90.1
click at [623, 636] on div "x 1 0 s Session 0198765a-2eec-7a47-a03a-47f5c467dfca Session ID 0198765a-2eec-7…" at bounding box center [829, 392] width 1197 height 576
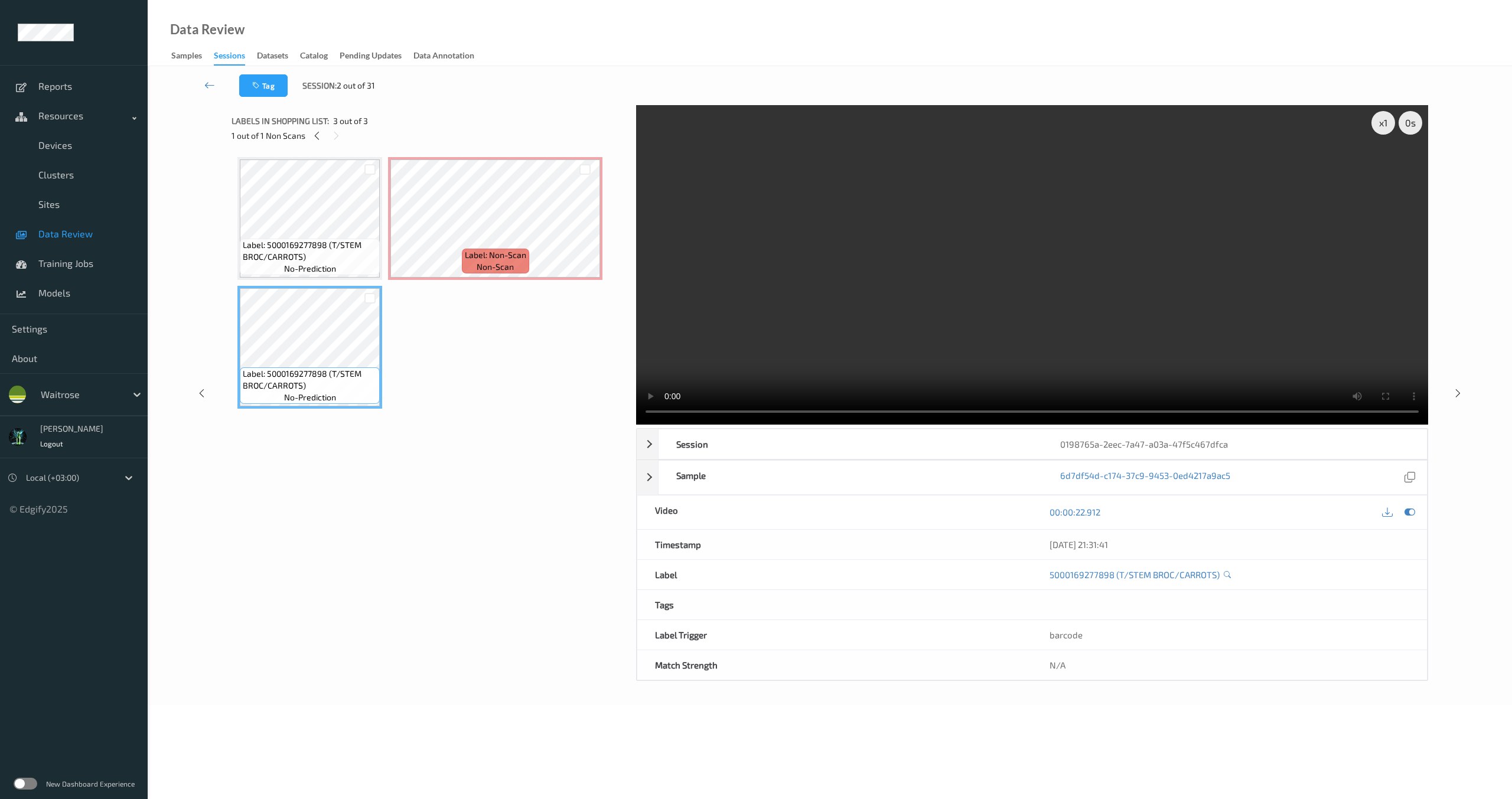
click at [657, 615] on div "Tags" at bounding box center [834, 604] width 395 height 29
click at [1071, 641] on div "barcode" at bounding box center [1229, 635] width 395 height 29
click at [1072, 641] on div "barcode" at bounding box center [1229, 635] width 395 height 29
click at [1058, 630] on div "barcode" at bounding box center [1229, 635] width 395 height 29
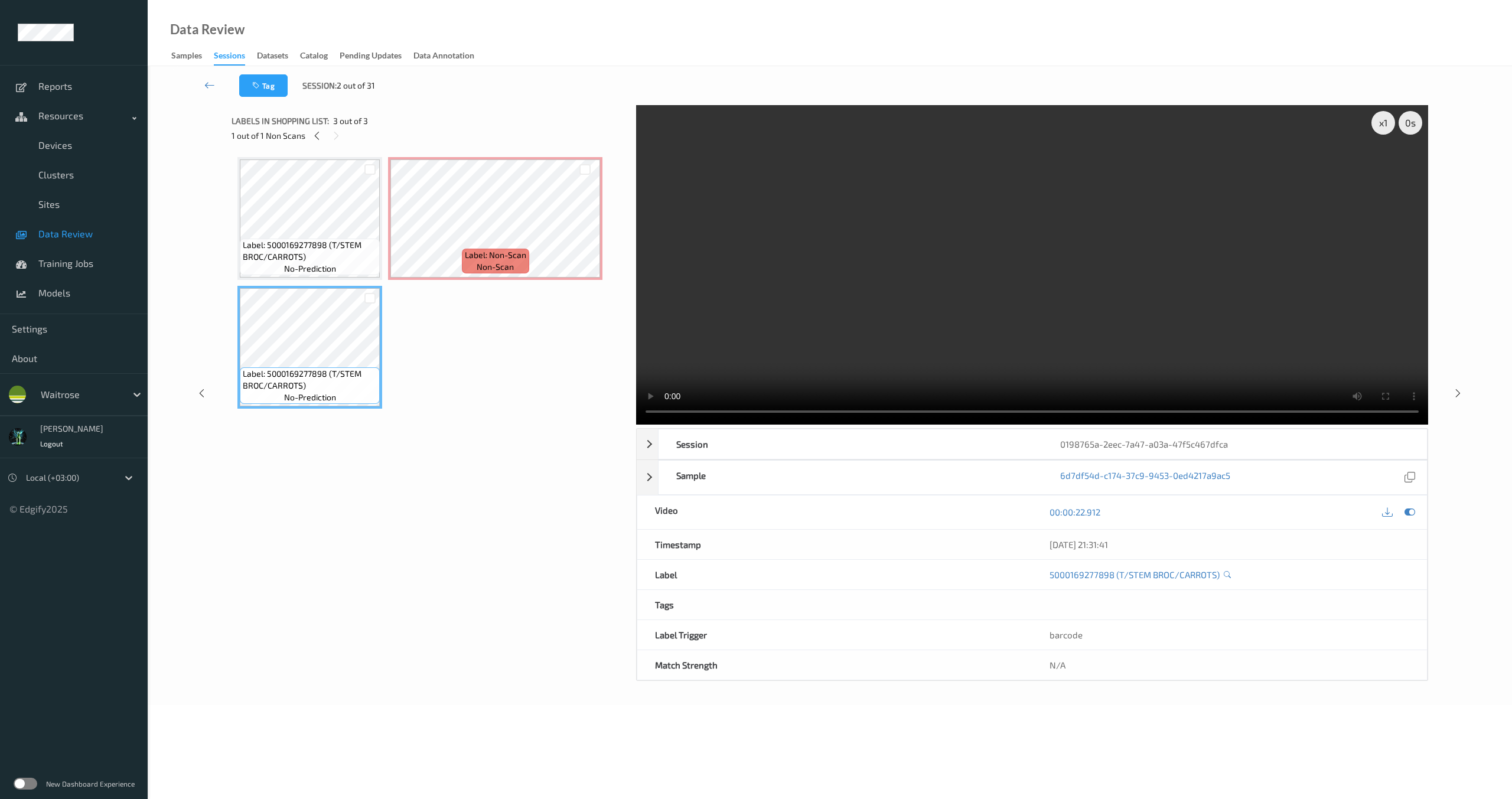
click at [268, 115] on span "Labels in shopping list:" at bounding box center [280, 121] width 97 height 12
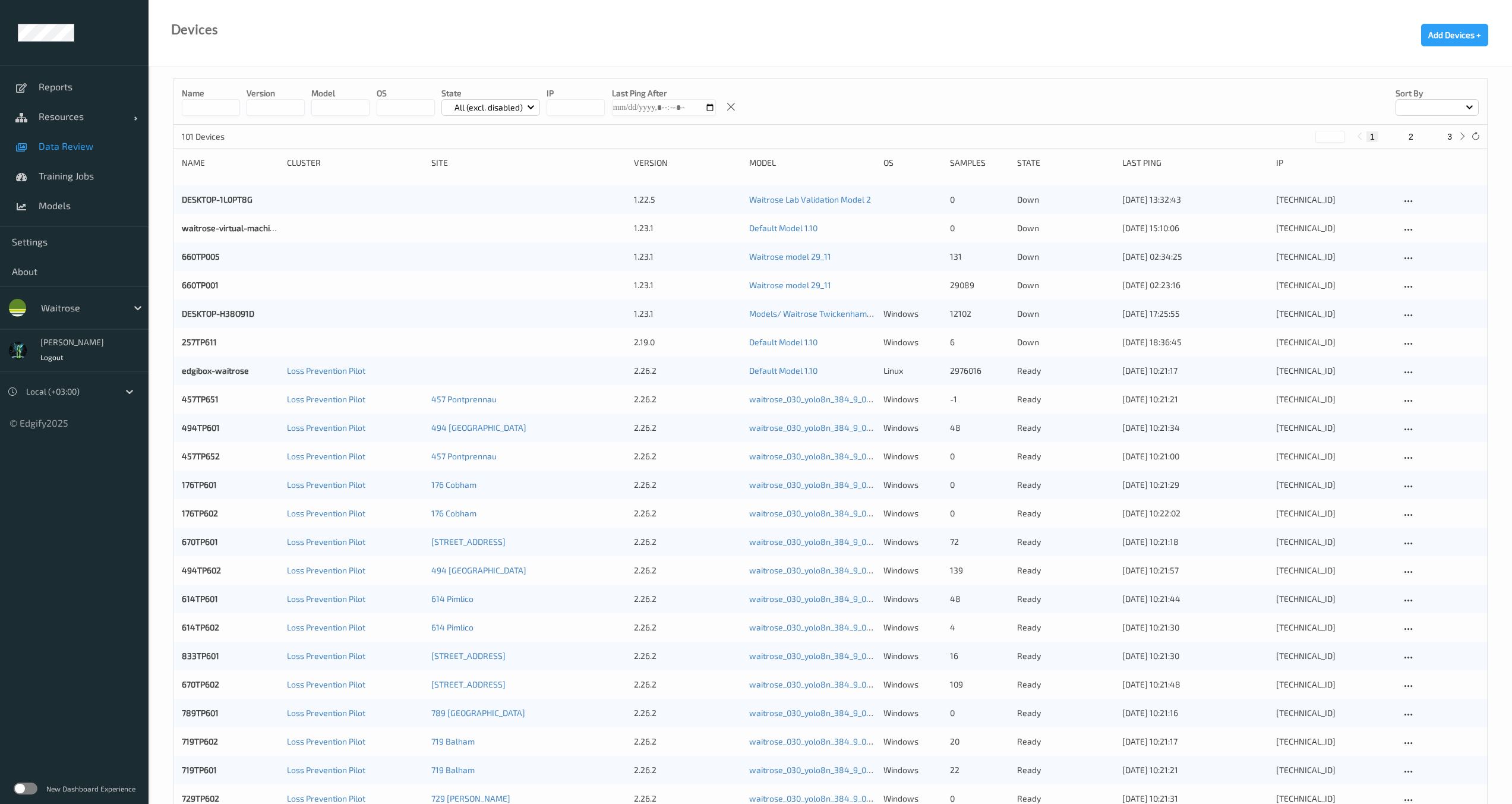
click at [72, 142] on span "Data Review" at bounding box center [88, 146] width 98 height 12
